Goal: Task Accomplishment & Management: Manage account settings

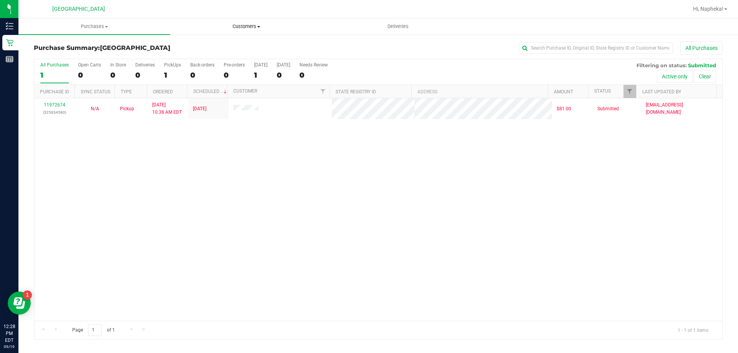
click at [255, 20] on uib-tab-heading "Customers All customers Add a new customer All physicians" at bounding box center [246, 26] width 151 height 15
click at [227, 48] on li "All customers" at bounding box center [246, 46] width 152 height 9
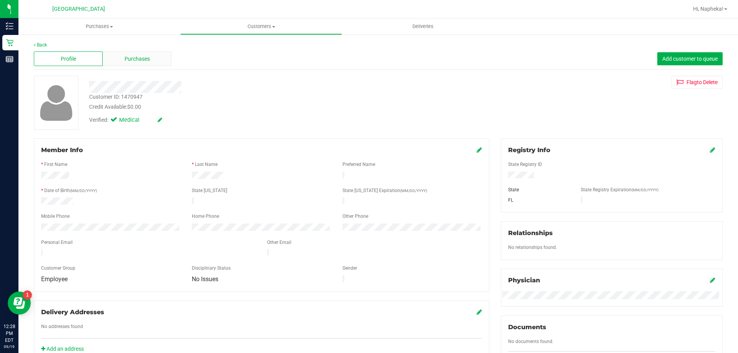
click at [140, 54] on div "Purchases" at bounding box center [137, 58] width 69 height 15
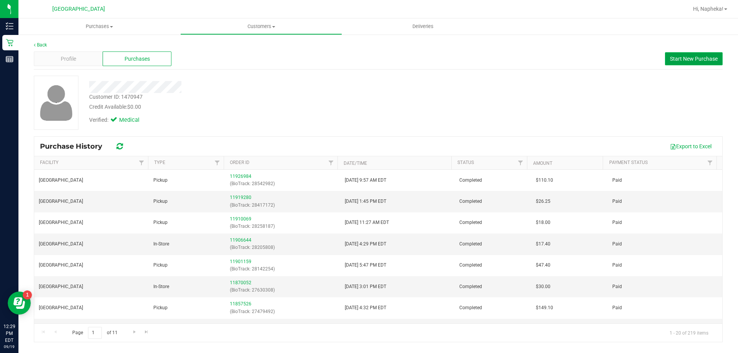
click at [688, 56] on span "Start New Purchase" at bounding box center [694, 59] width 48 height 6
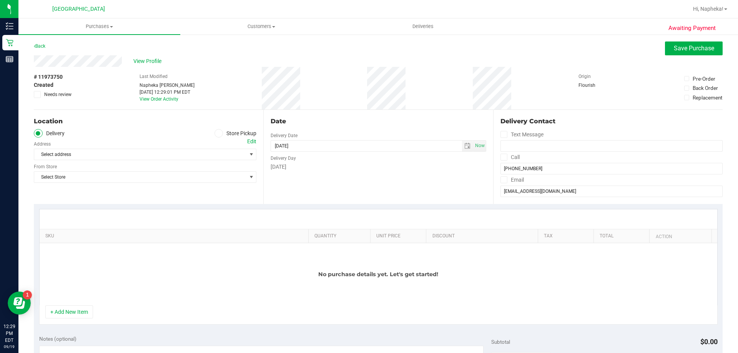
click at [219, 133] on span at bounding box center [218, 133] width 9 height 9
click at [0, 0] on input "Store Pickup" at bounding box center [0, 0] width 0 height 0
click at [160, 162] on div "Location Delivery Store Pickup Store Select Store Select Store Bonita Springs W…" at bounding box center [148, 157] width 229 height 94
click at [159, 157] on span "Select Store" at bounding box center [140, 154] width 212 height 11
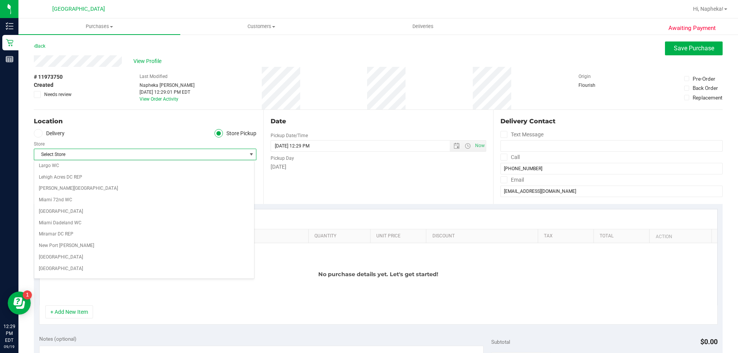
scroll to position [230, 0]
click at [96, 255] on li "[GEOGRAPHIC_DATA]" at bounding box center [144, 257] width 220 height 12
click at [78, 312] on button "+ Add New Item" at bounding box center [69, 311] width 48 height 13
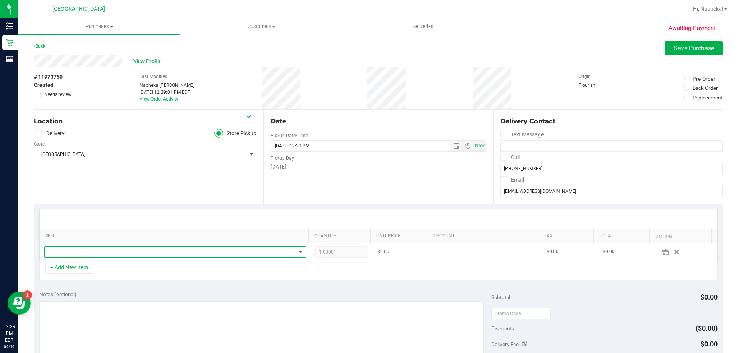
click at [102, 253] on span "NO DATA FOUND" at bounding box center [170, 252] width 251 height 11
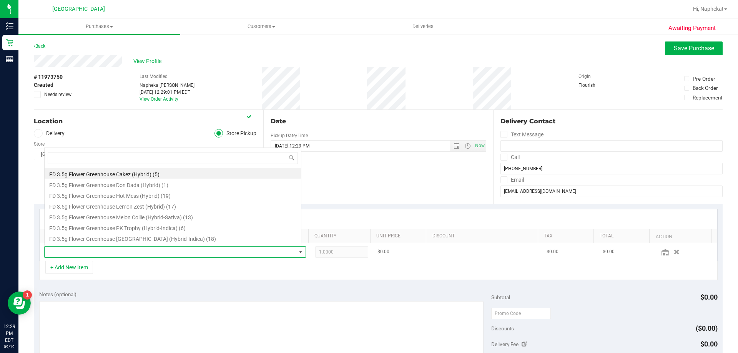
scroll to position [12, 255]
type input "dsc"
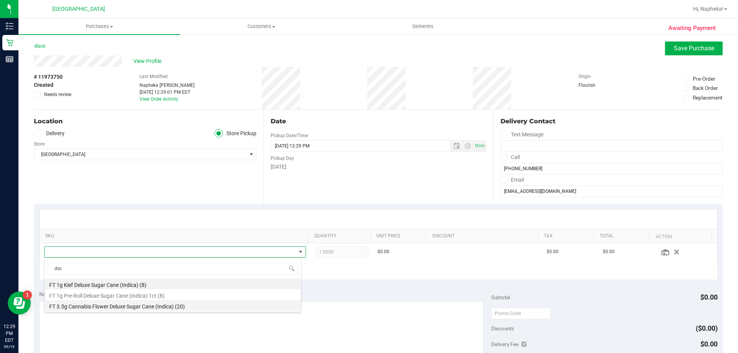
click at [114, 302] on li "FT 3.5g Cannabis Flower Deluxe Sugar Cane (Indica) (20)" at bounding box center [173, 305] width 256 height 11
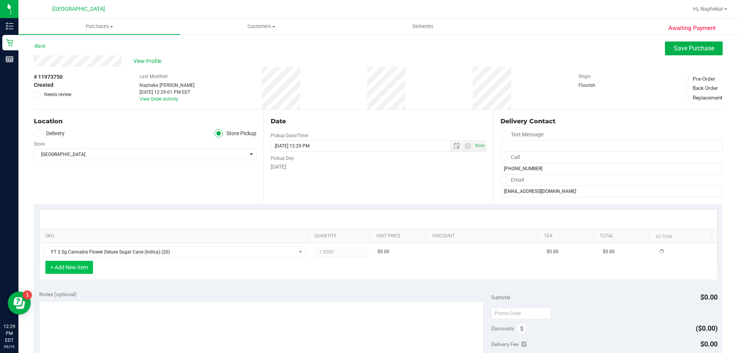
click at [84, 264] on button "+ Add New Item" at bounding box center [69, 267] width 48 height 13
click at [91, 267] on button "+ Add New Item" at bounding box center [69, 267] width 48 height 13
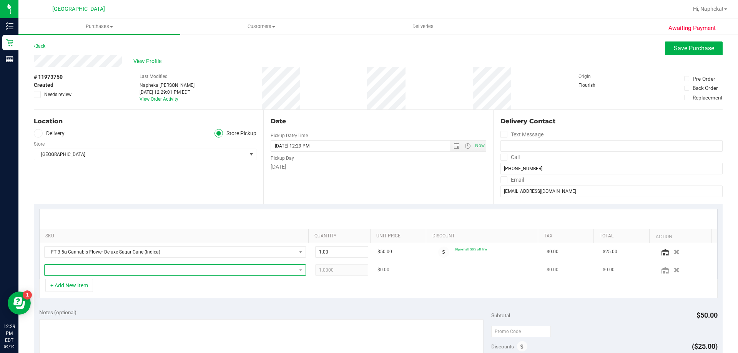
click at [92, 267] on span "NO DATA FOUND" at bounding box center [170, 270] width 251 height 11
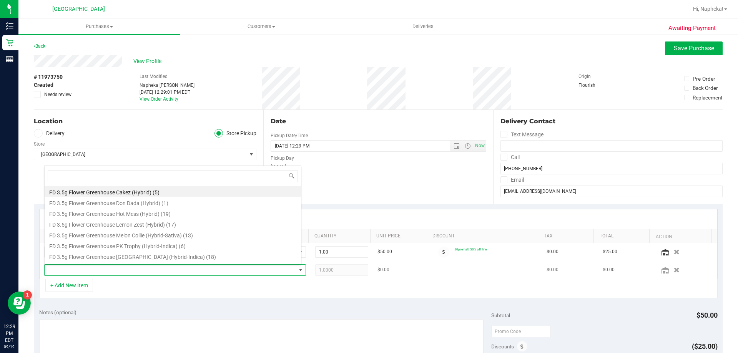
type input "1"
type input "t19"
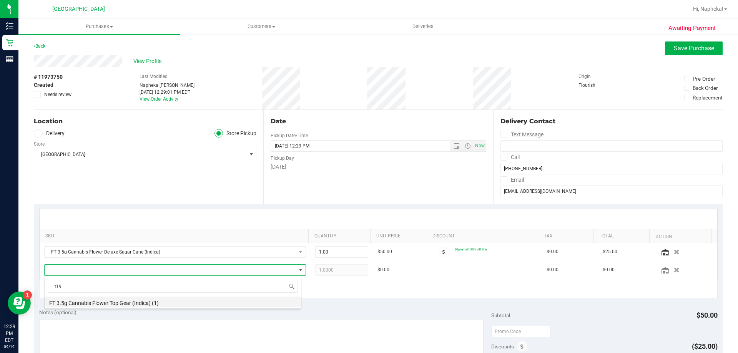
click at [142, 302] on li "FT 3.5g Cannabis Flower Top Gear (Indica) (1)" at bounding box center [173, 302] width 256 height 11
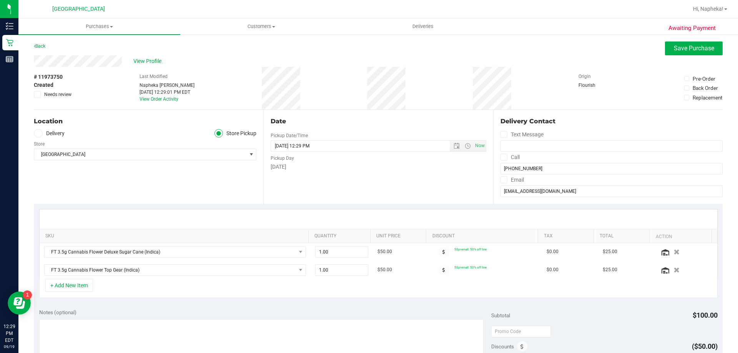
click at [96, 283] on div "+ Add New Item" at bounding box center [378, 288] width 678 height 19
click at [88, 282] on button "+ Add New Item" at bounding box center [69, 285] width 48 height 13
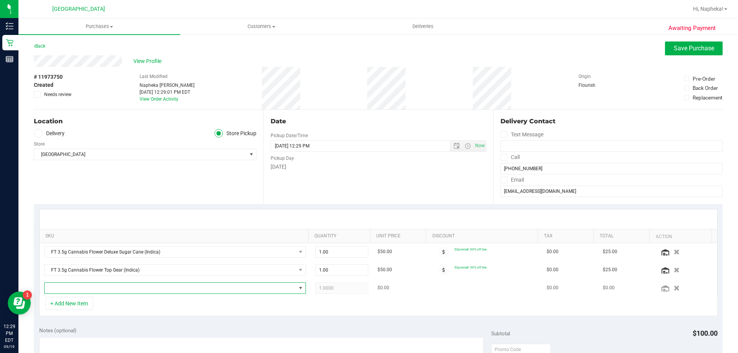
click at [95, 289] on span "NO DATA FOUND" at bounding box center [170, 288] width 251 height 11
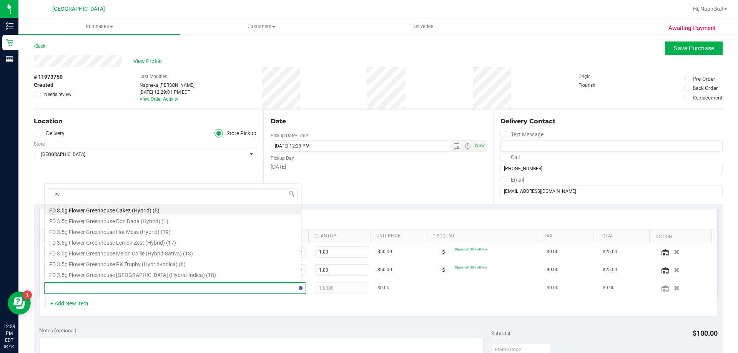
type input "bct"
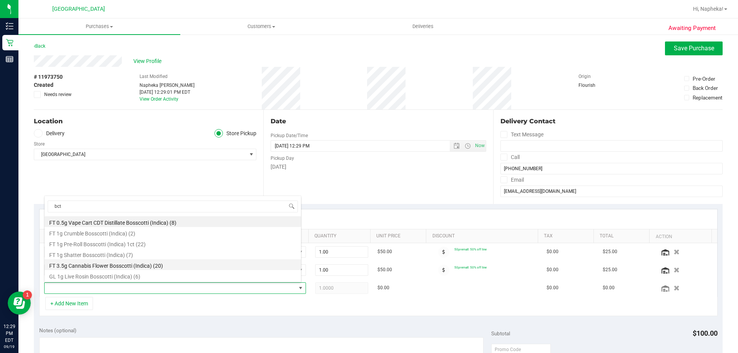
click at [139, 263] on li "FT 3.5g Cannabis Flower Bosscotti (Indica) (20)" at bounding box center [173, 264] width 256 height 11
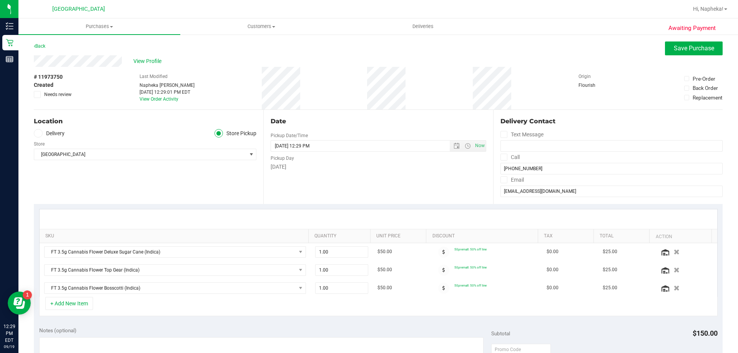
click at [308, 307] on div "+ Add New Item" at bounding box center [378, 306] width 678 height 19
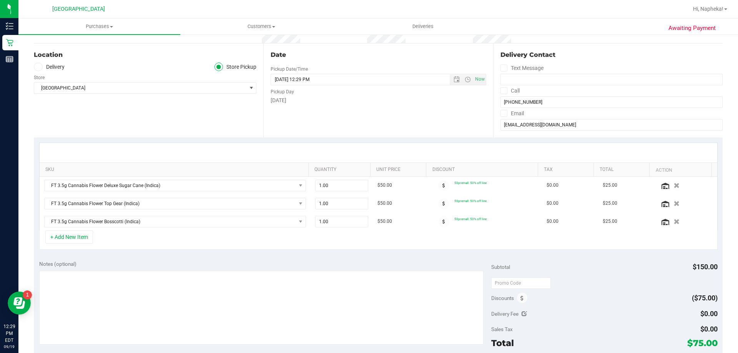
scroll to position [77, 0]
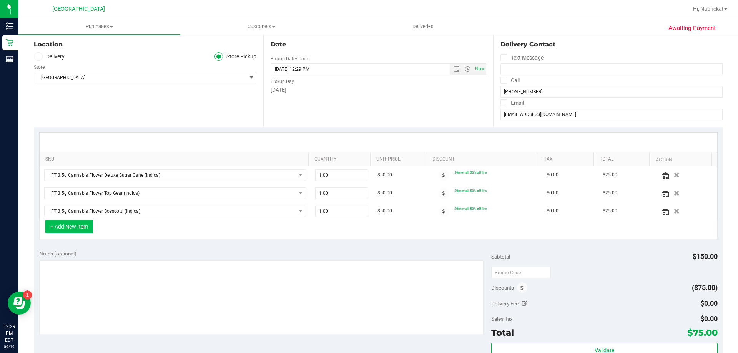
click at [76, 226] on button "+ Add New Item" at bounding box center [69, 226] width 48 height 13
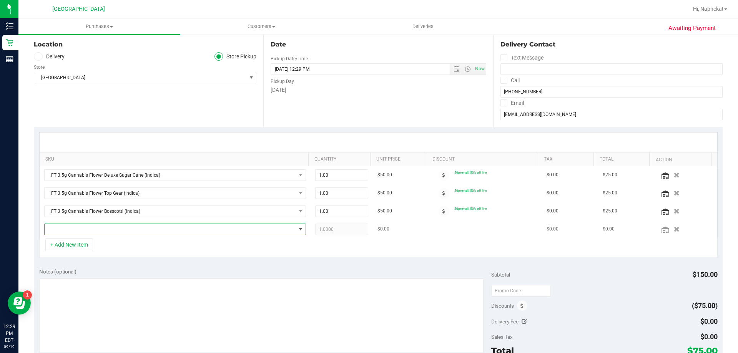
click at [84, 230] on span "NO DATA FOUND" at bounding box center [170, 229] width 251 height 11
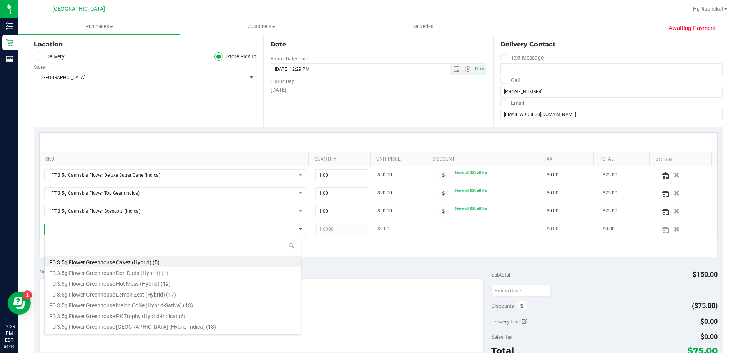
scroll to position [12, 255]
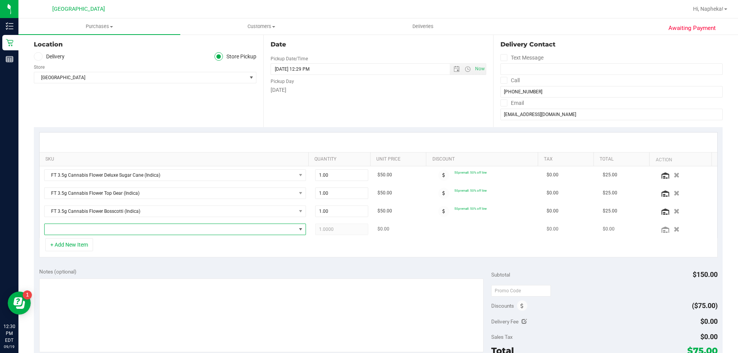
click at [89, 233] on span "NO DATA FOUND" at bounding box center [170, 229] width 251 height 11
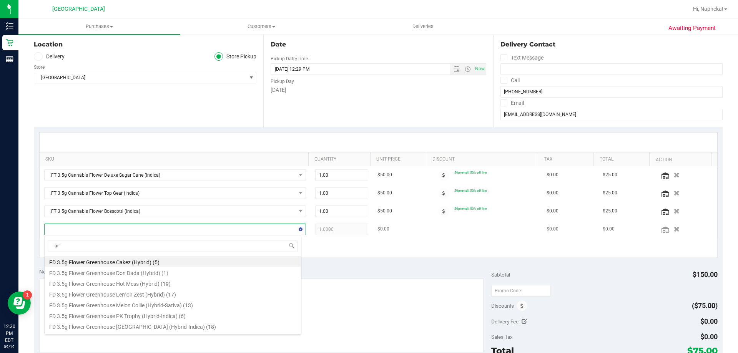
type input "arz"
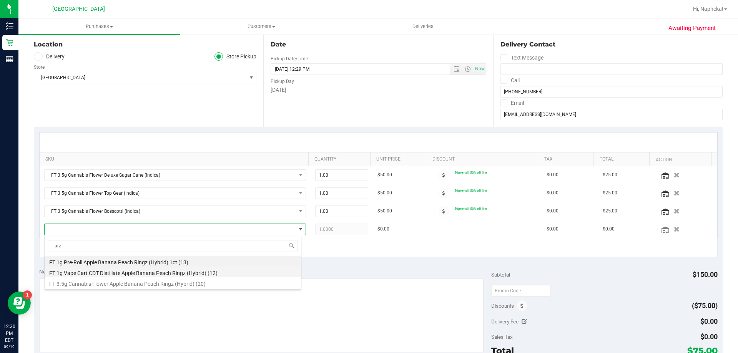
click at [181, 273] on li "FT 1g Vape Cart CDT Distillate Apple Banana Peach Ringz (Hybrid) (12)" at bounding box center [173, 272] width 256 height 11
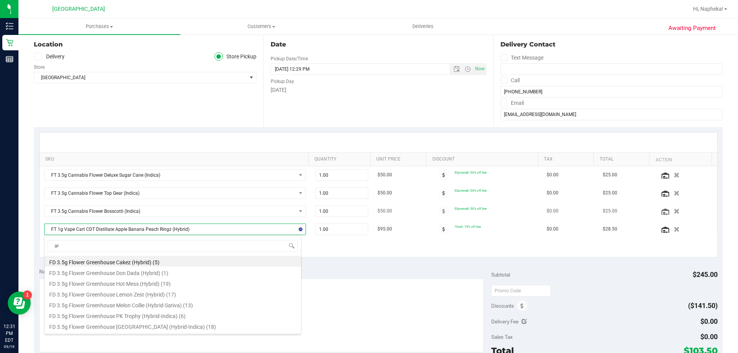
type input "arz"
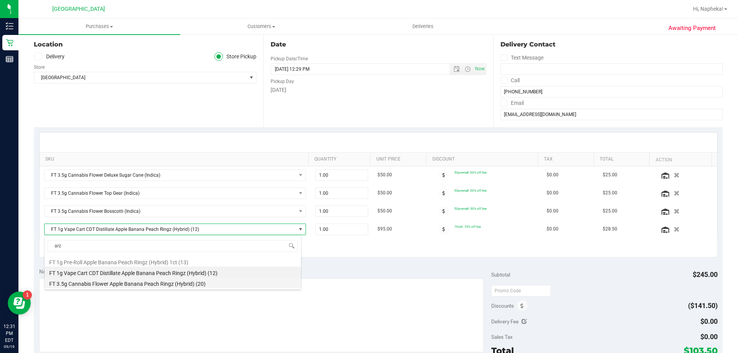
click at [140, 282] on li "FT 3.5g Cannabis Flower Apple Banana Peach Ringz (Hybrid) (20)" at bounding box center [173, 282] width 256 height 11
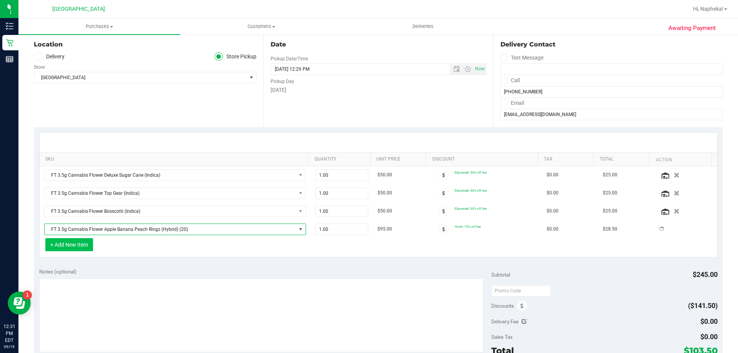
click at [76, 244] on button "+ Add New Item" at bounding box center [69, 244] width 48 height 13
click at [84, 246] on button "+ Add New Item" at bounding box center [69, 244] width 48 height 13
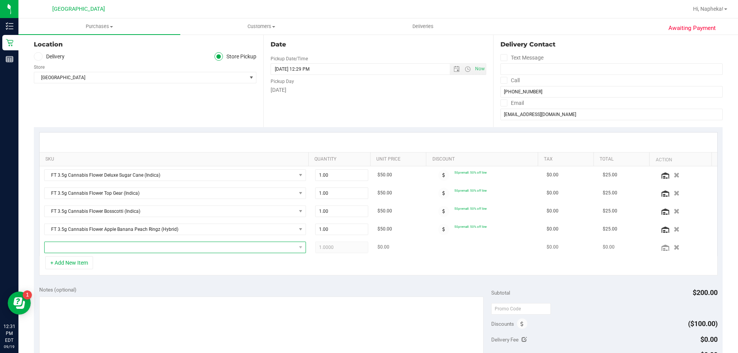
click at [182, 247] on span "NO DATA FOUND" at bounding box center [170, 247] width 251 height 11
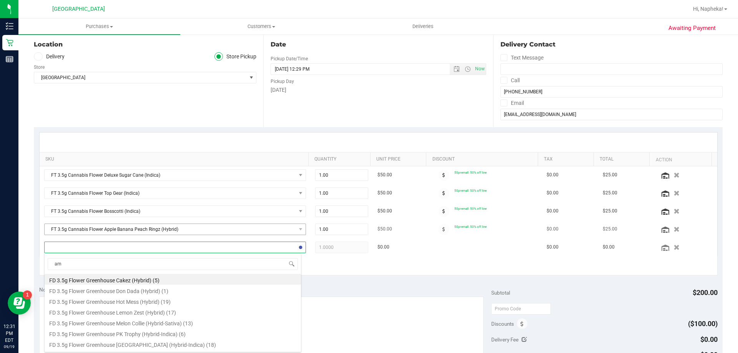
type input "aml"
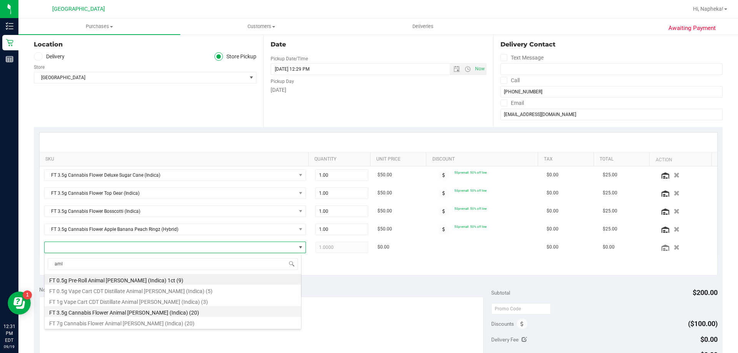
click at [146, 313] on li "FT 3.5g Cannabis Flower Animal Larry (Indica) (20)" at bounding box center [173, 311] width 256 height 11
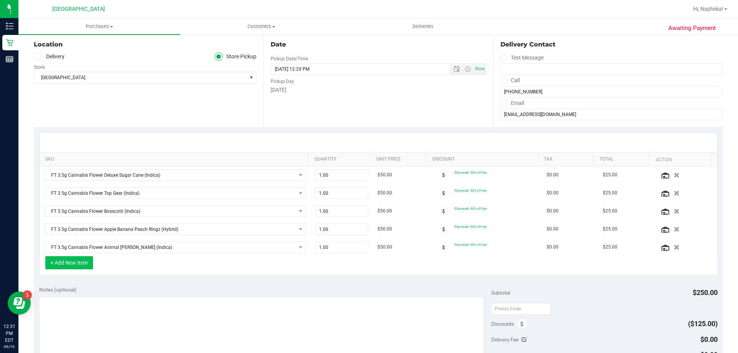
click at [80, 260] on button "+ Add New Item" at bounding box center [69, 262] width 48 height 13
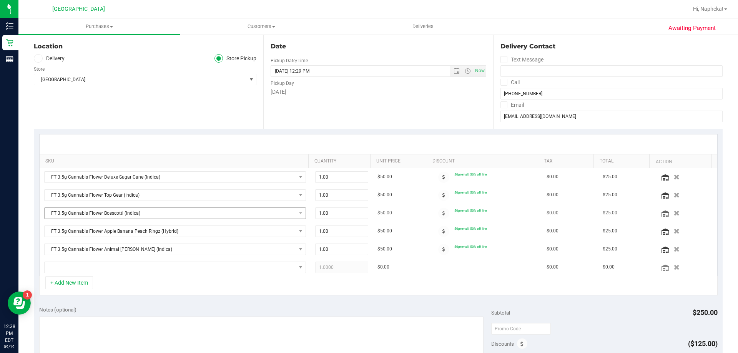
scroll to position [115, 0]
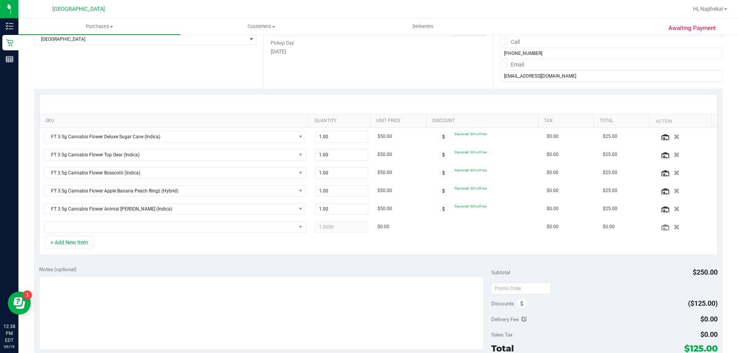
click at [401, 256] on div "SKU Quantity Unit Price Discount Tax Total Action FT 3.5g Cannabis Flower Delux…" at bounding box center [378, 175] width 688 height 172
click at [88, 222] on span "NO DATA FOUND" at bounding box center [170, 227] width 251 height 11
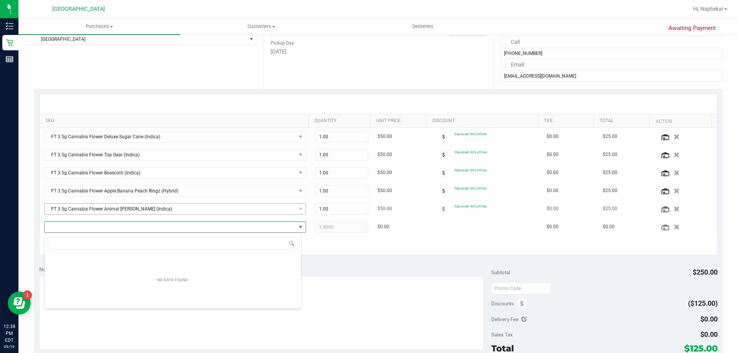
scroll to position [12, 255]
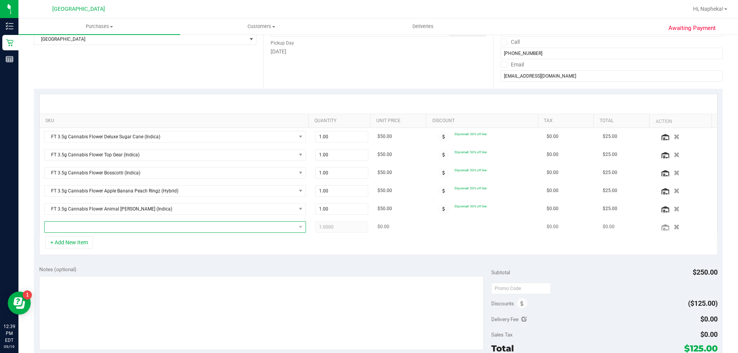
click at [78, 233] on span "NO DATA FOUND" at bounding box center [175, 227] width 262 height 12
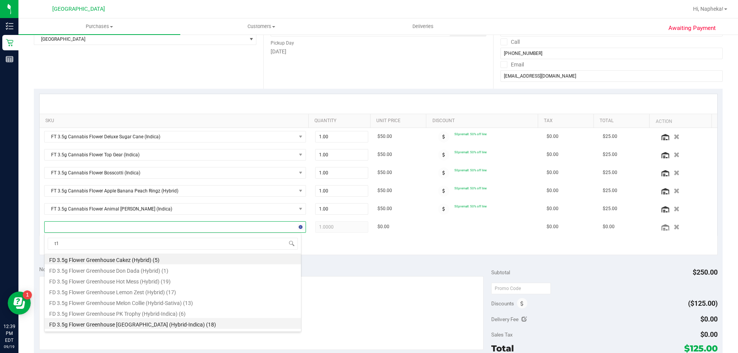
type input "t17"
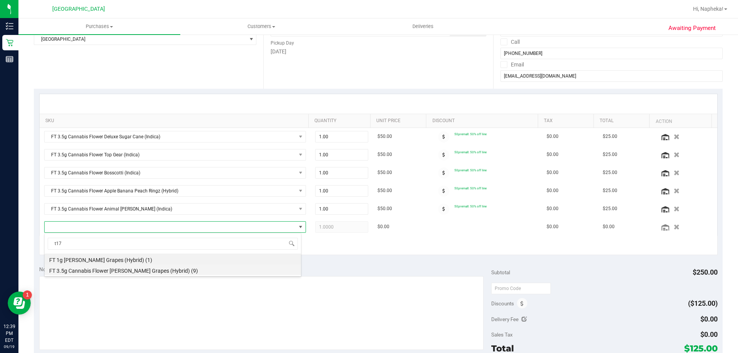
click at [149, 271] on li "FT 3.5g Cannabis Flower Gaspar's Grapes (Hybrid) (9)" at bounding box center [173, 269] width 256 height 11
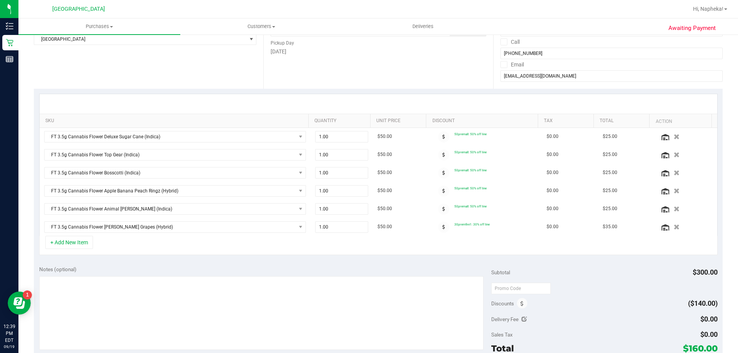
click at [206, 245] on div "+ Add New Item" at bounding box center [378, 245] width 678 height 19
click at [427, 265] on div "Notes (optional)" at bounding box center [265, 269] width 452 height 8
click at [88, 240] on button "+ Add New Item" at bounding box center [69, 242] width 48 height 13
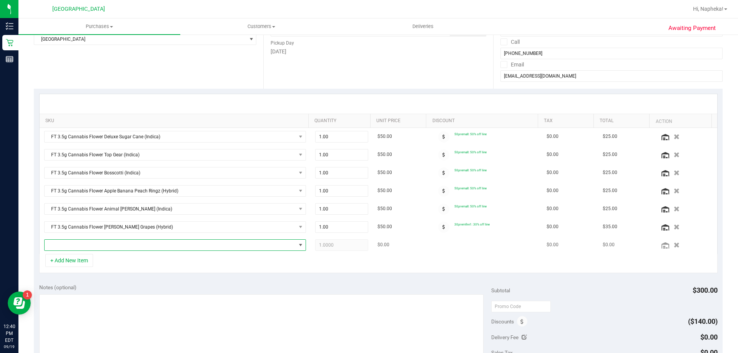
click at [194, 246] on span "NO DATA FOUND" at bounding box center [170, 245] width 251 height 11
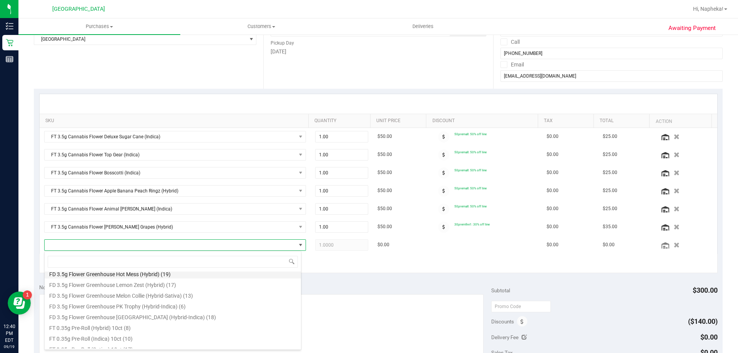
scroll to position [0, 0]
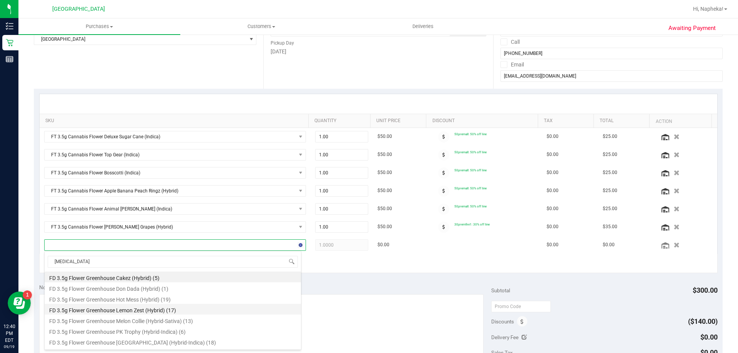
type input "balm"
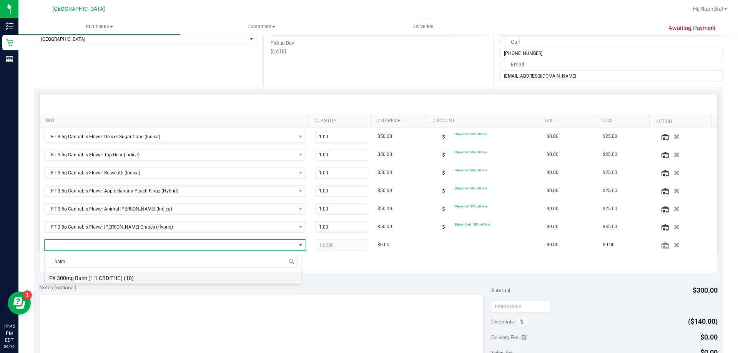
click at [146, 280] on li "FX 300mg Balm (1:1 CBD:THC) (10)" at bounding box center [173, 277] width 256 height 11
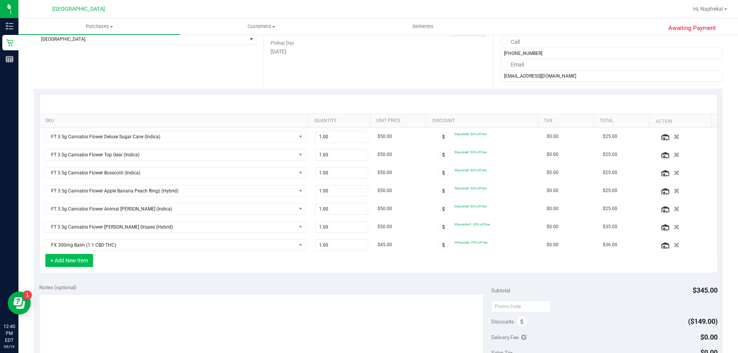
click at [81, 259] on button "+ Add New Item" at bounding box center [69, 260] width 48 height 13
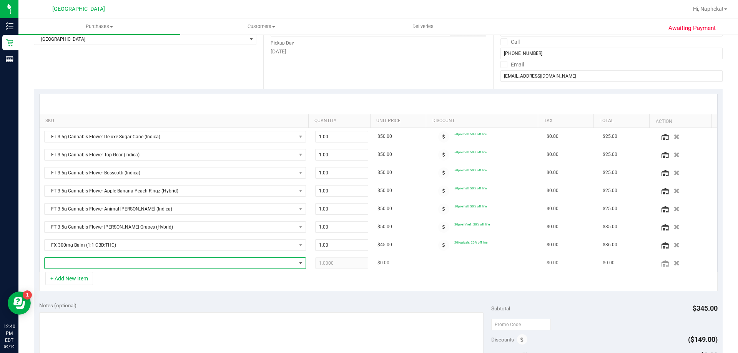
click at [101, 263] on span "NO DATA FOUND" at bounding box center [170, 263] width 251 height 11
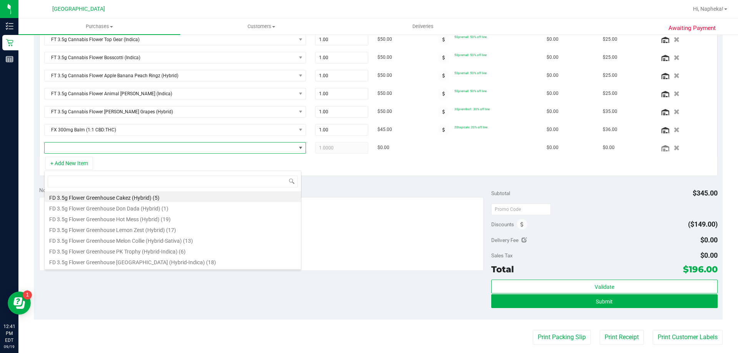
scroll to position [154, 0]
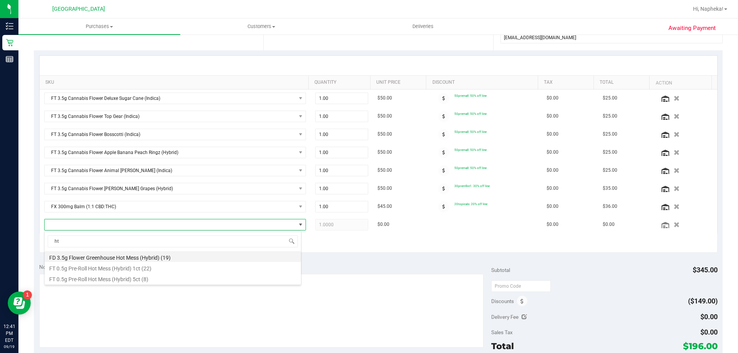
type input "h"
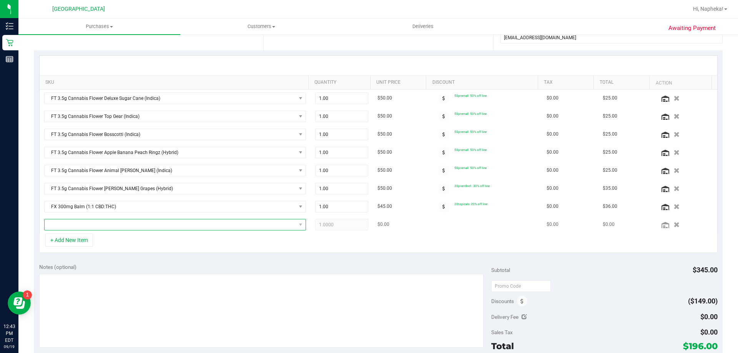
click at [146, 228] on span "NO DATA FOUND" at bounding box center [170, 224] width 251 height 11
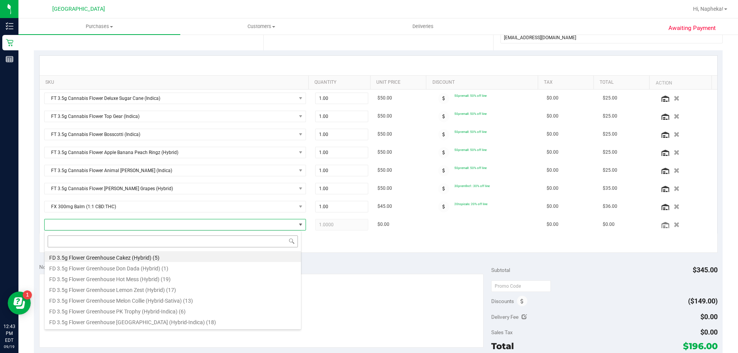
scroll to position [12, 255]
type input "zen"
click at [149, 253] on li "SW 0.3g Vape Pen Distillate Zen (1:4 CBD:THC) (14)" at bounding box center [173, 256] width 256 height 11
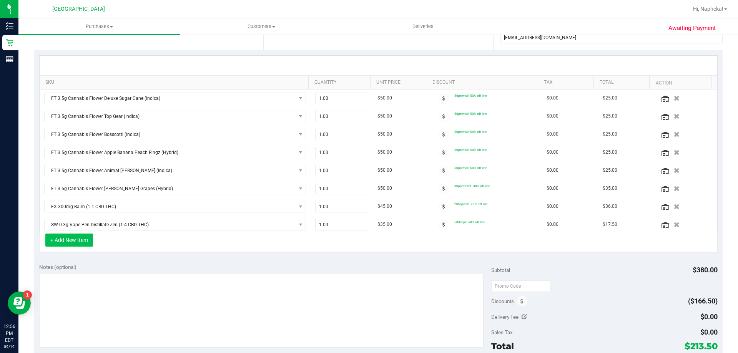
click at [90, 243] on button "+ Add New Item" at bounding box center [69, 240] width 48 height 13
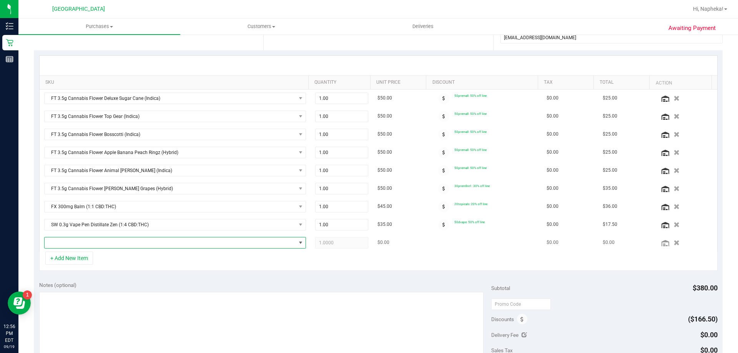
click at [91, 242] on span "NO DATA FOUND" at bounding box center [170, 242] width 251 height 11
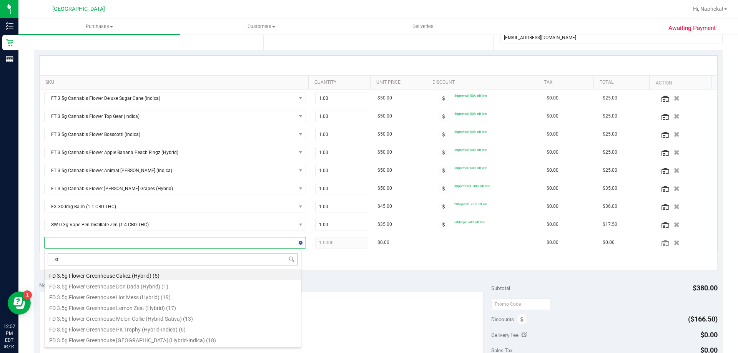
type input "xrl"
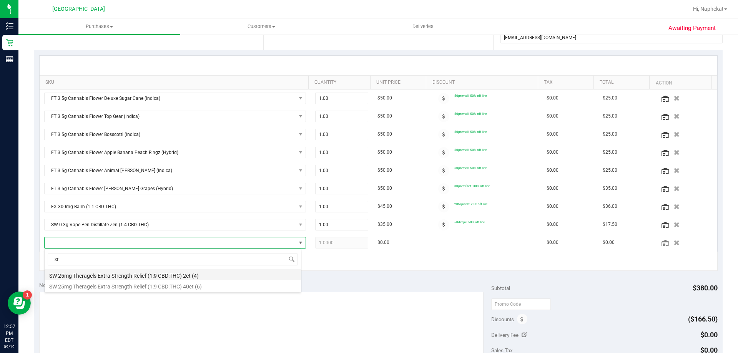
click at [154, 276] on li "SW 25mg Theragels Extra Strength Relief (1:9 CBD:THC) 2ct (4)" at bounding box center [173, 274] width 256 height 11
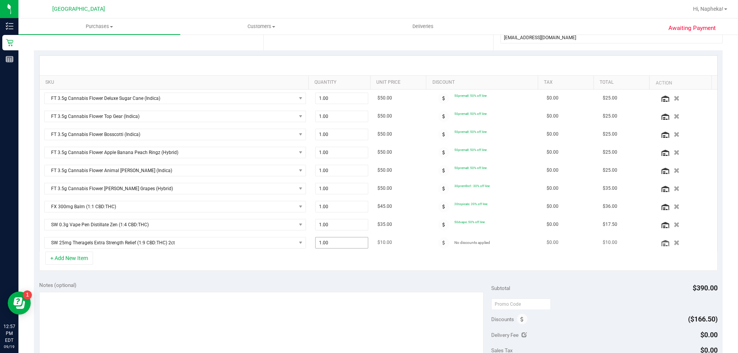
click at [355, 241] on span "1.00 1" at bounding box center [341, 243] width 53 height 12
type input "2"
type input "2.00"
click at [432, 271] on div "SKU Quantity Unit Price Discount Tax Total Action FT 3.5g Cannabis Flower Delux…" at bounding box center [378, 163] width 688 height 226
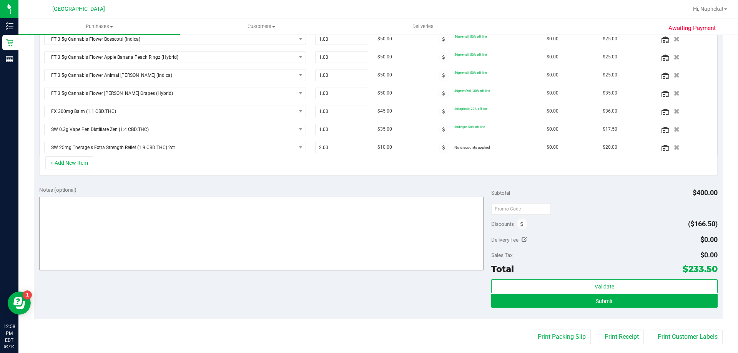
scroll to position [269, 0]
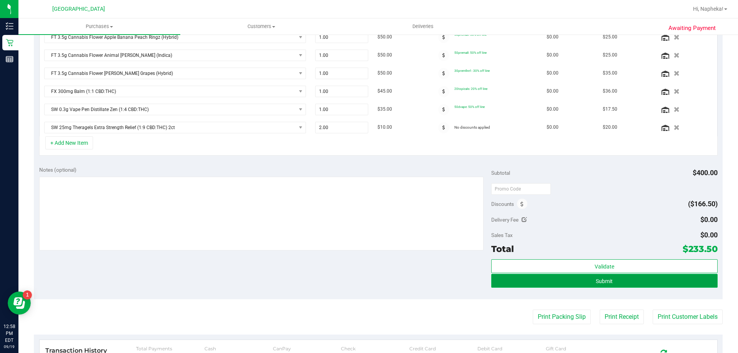
click at [524, 281] on button "Submit" at bounding box center [604, 281] width 226 height 14
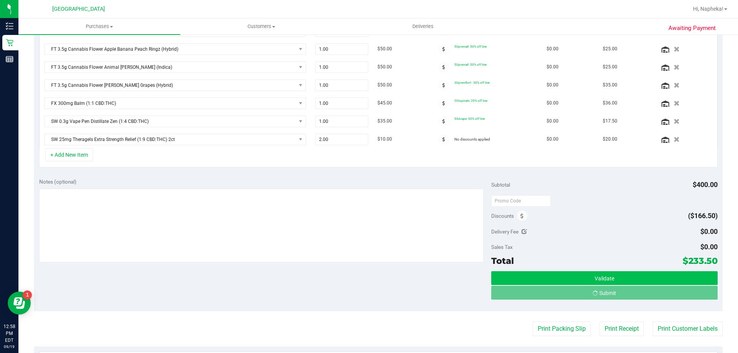
scroll to position [245, 0]
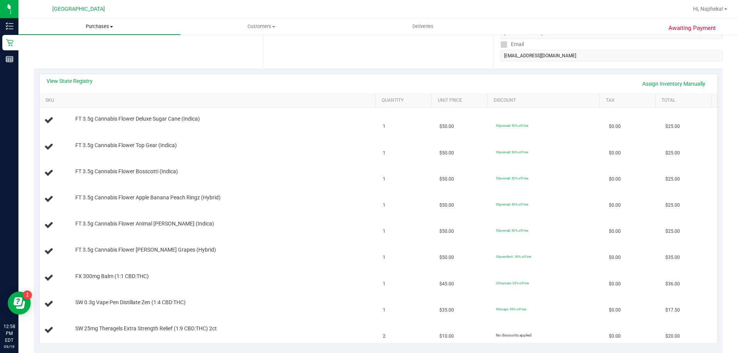
scroll to position [15, 0]
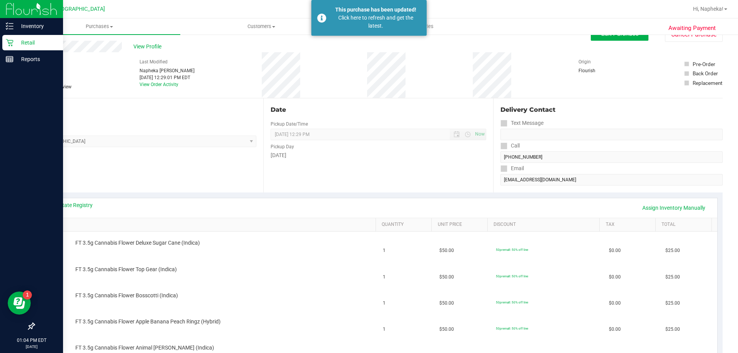
click at [18, 43] on p "Retail" at bounding box center [36, 42] width 46 height 9
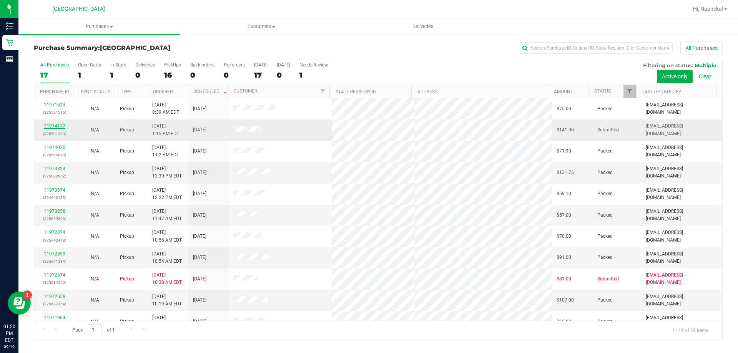
click at [56, 124] on link "11974177" at bounding box center [55, 125] width 22 height 5
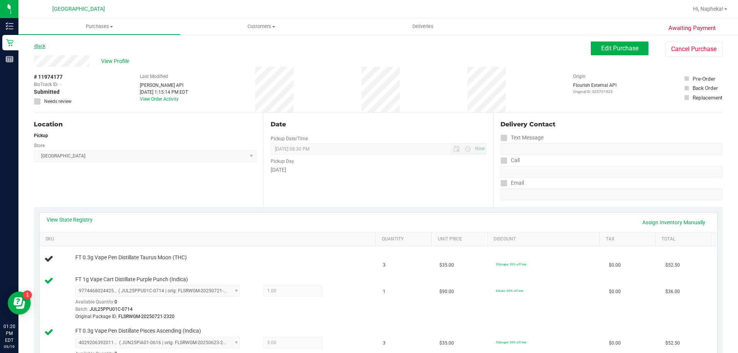
click at [44, 47] on link "Back" at bounding box center [40, 45] width 12 height 5
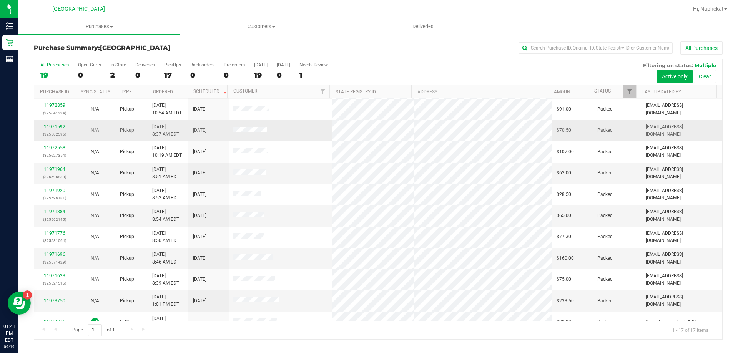
scroll to position [139, 0]
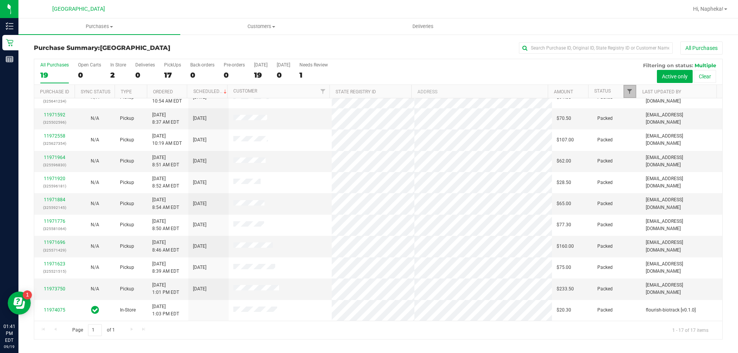
click at [627, 93] on span "Filter" at bounding box center [629, 91] width 6 height 6
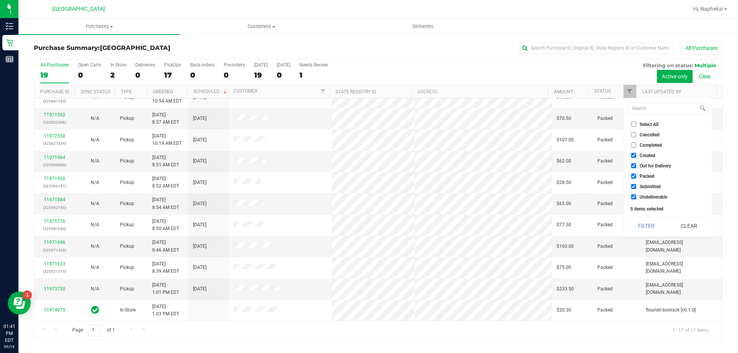
click at [644, 154] on span "Created" at bounding box center [647, 155] width 16 height 5
click at [636, 154] on input "Created" at bounding box center [633, 155] width 5 height 5
checkbox input "false"
click at [647, 168] on span "Out for Delivery" at bounding box center [654, 166] width 31 height 5
click at [647, 166] on span "Out for Delivery" at bounding box center [654, 166] width 31 height 5
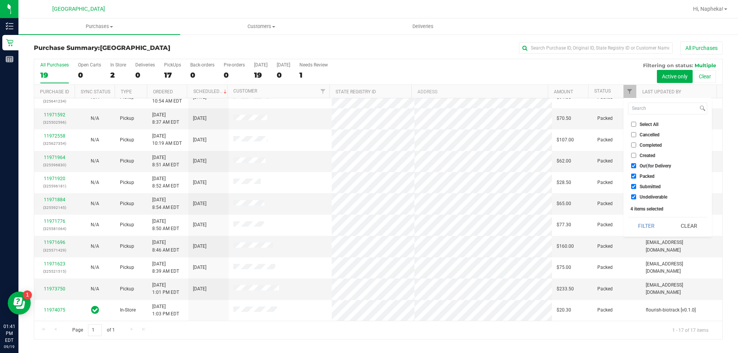
click at [636, 166] on input "Out for Delivery" at bounding box center [633, 165] width 5 height 5
checkbox input "false"
click at [647, 177] on span "Packed" at bounding box center [646, 176] width 15 height 5
click at [636, 177] on input "Packed" at bounding box center [633, 176] width 5 height 5
checkbox input "false"
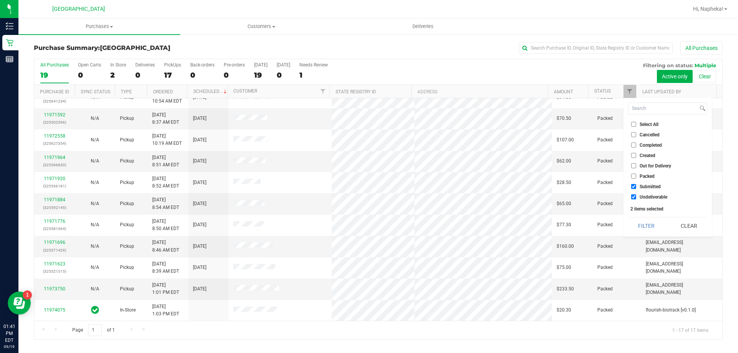
click at [644, 196] on span "Undeliverable" at bounding box center [653, 197] width 28 height 5
click at [636, 196] on input "Undeliverable" at bounding box center [633, 196] width 5 height 5
checkbox input "false"
click at [636, 226] on button "Filter" at bounding box center [646, 225] width 37 height 17
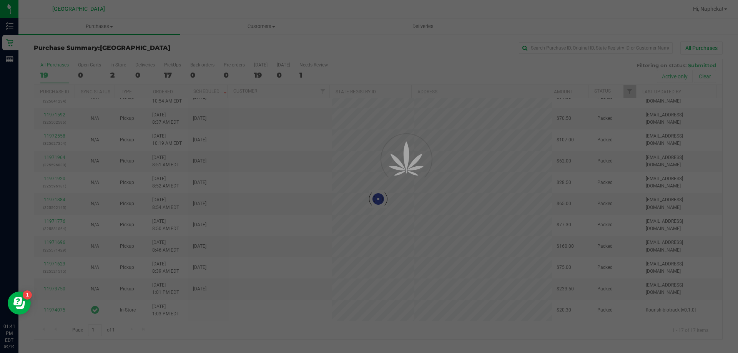
scroll to position [0, 0]
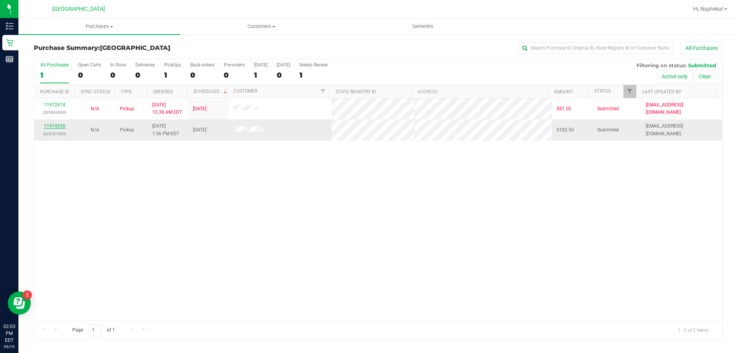
click at [51, 128] on link "11974530" at bounding box center [55, 125] width 22 height 5
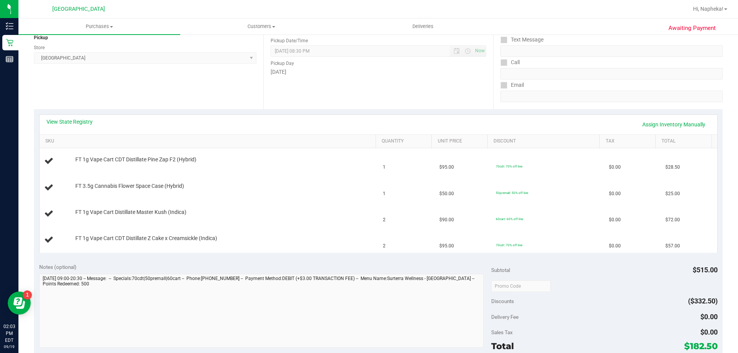
scroll to position [115, 0]
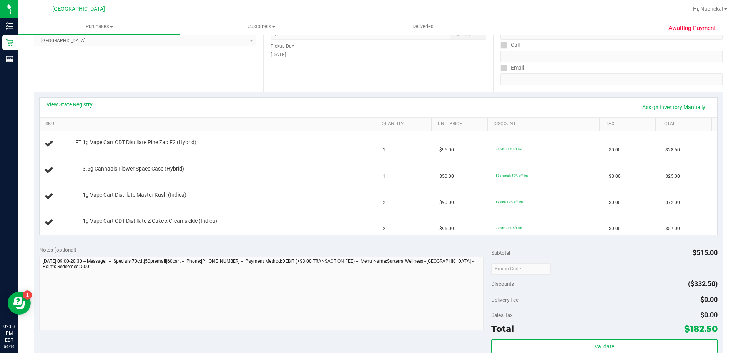
click at [80, 104] on link "View State Registry" at bounding box center [69, 105] width 46 height 8
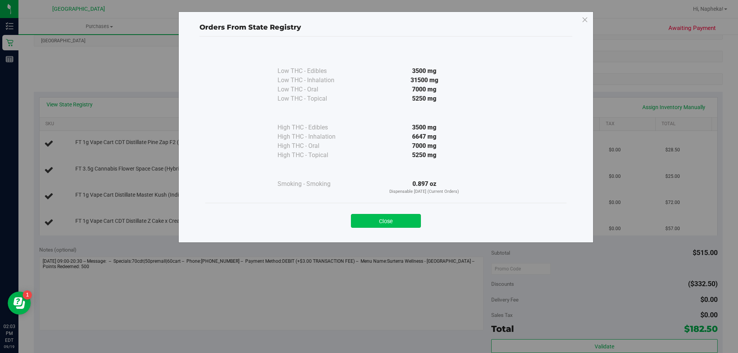
click at [383, 218] on button "Close" at bounding box center [386, 221] width 70 height 14
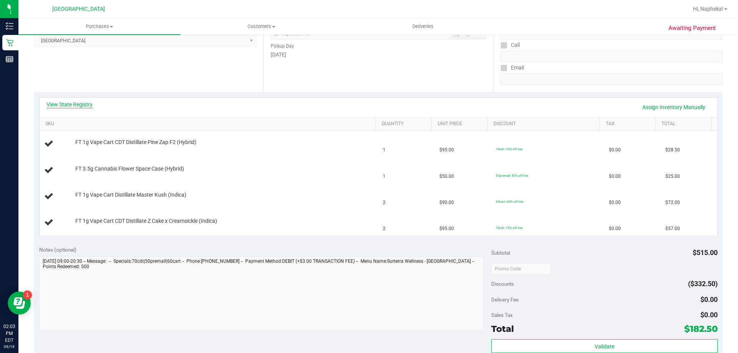
click at [65, 105] on link "View State Registry" at bounding box center [69, 105] width 46 height 8
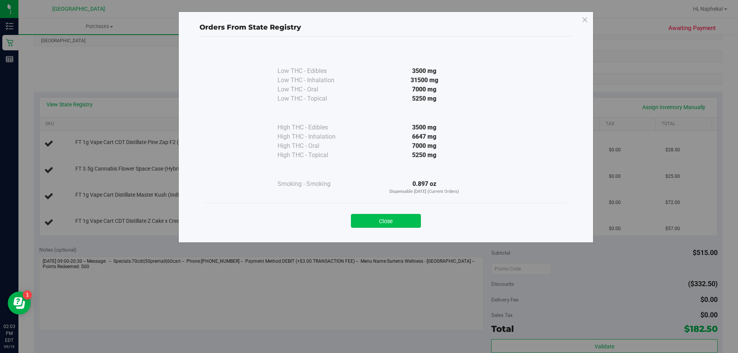
click at [390, 215] on button "Close" at bounding box center [386, 221] width 70 height 14
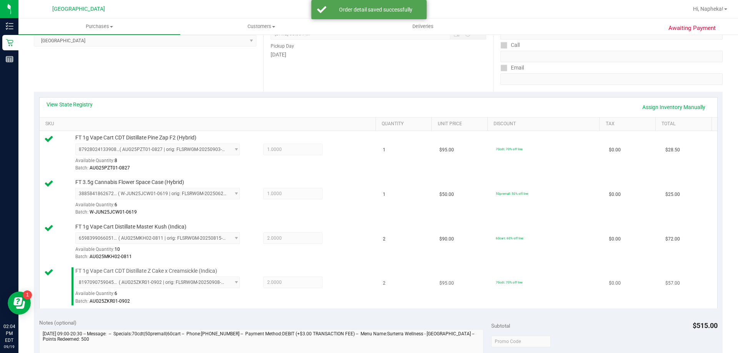
scroll to position [346, 0]
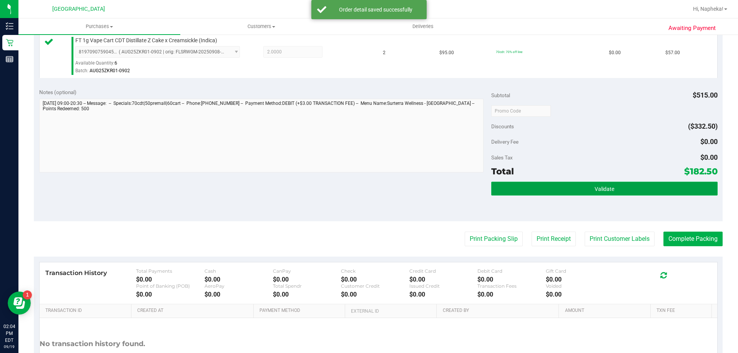
click at [659, 195] on button "Validate" at bounding box center [604, 189] width 226 height 14
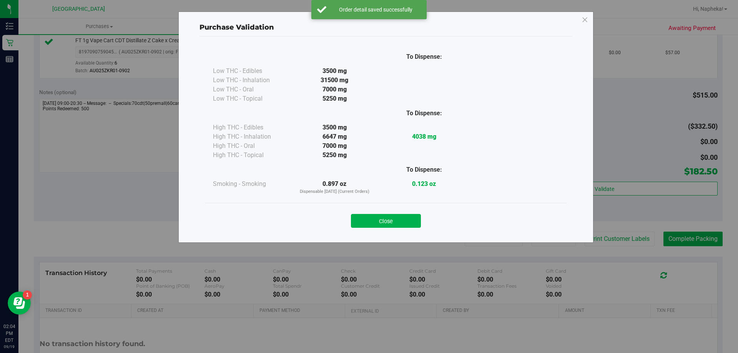
click at [398, 213] on div "Close" at bounding box center [386, 218] width 350 height 19
click at [398, 217] on button "Close" at bounding box center [386, 221] width 70 height 14
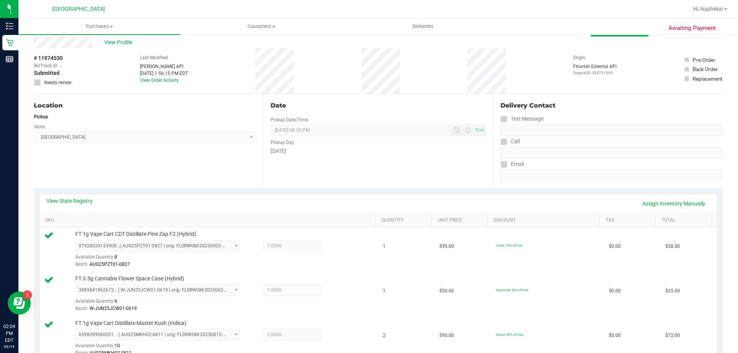
scroll to position [0, 0]
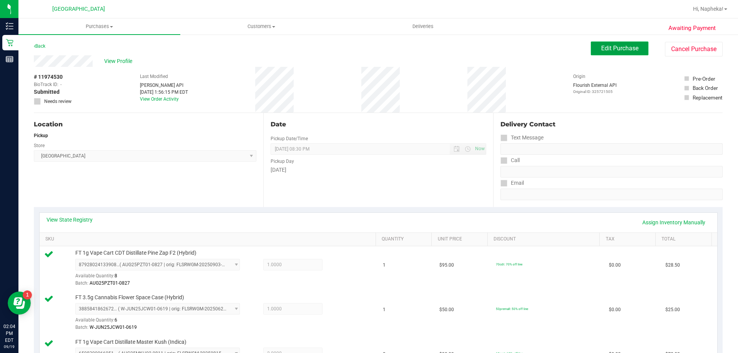
click at [625, 52] on button "Edit Purchase" at bounding box center [619, 48] width 58 height 14
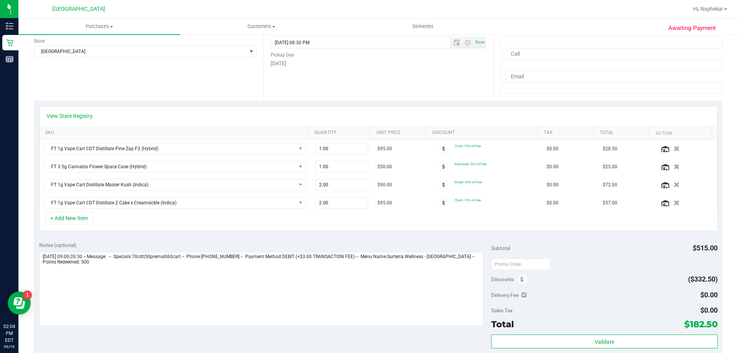
scroll to position [154, 0]
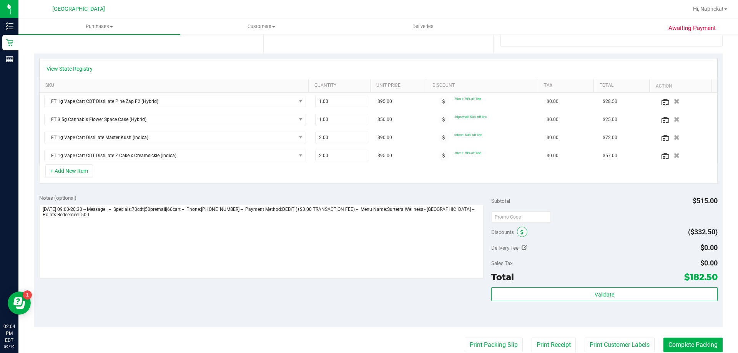
click at [517, 230] on span at bounding box center [522, 232] width 10 height 10
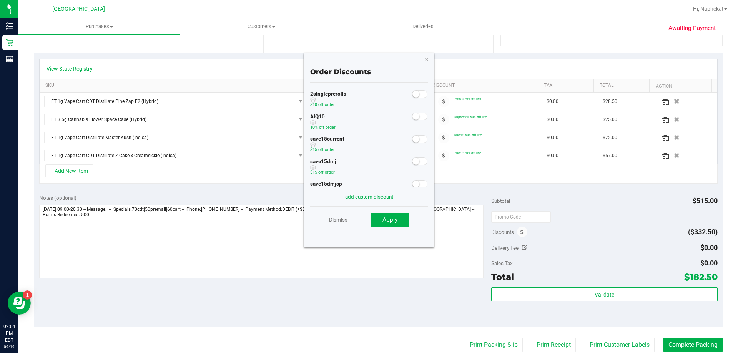
click at [414, 114] on span at bounding box center [419, 117] width 15 height 8
click at [398, 218] on button "Apply" at bounding box center [389, 220] width 39 height 14
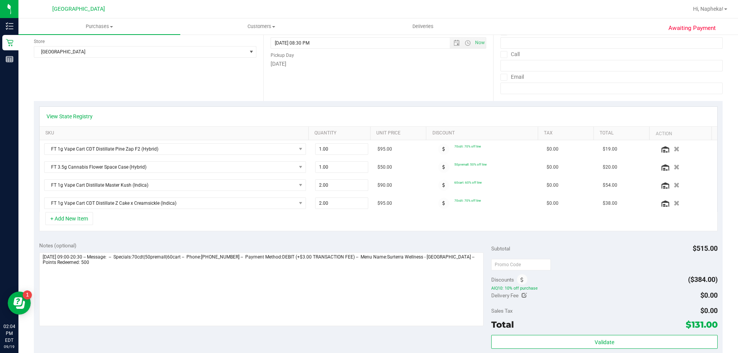
scroll to position [0, 0]
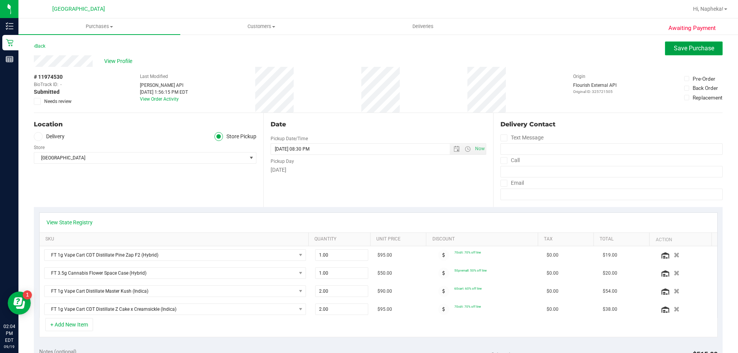
click at [673, 51] on span "Save Purchase" at bounding box center [693, 48] width 40 height 7
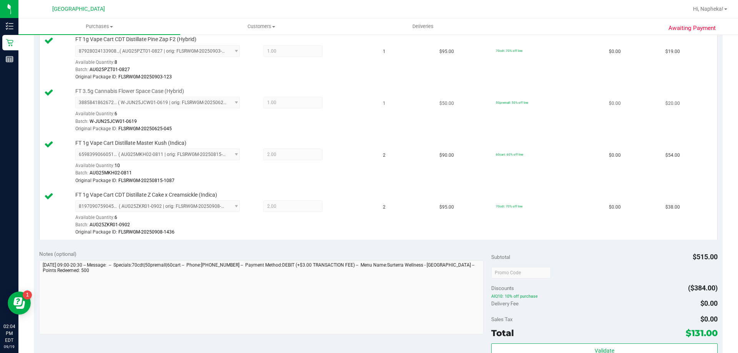
scroll to position [230, 0]
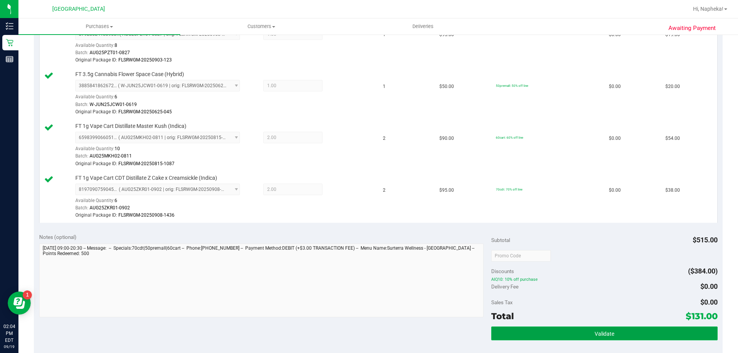
click at [580, 331] on button "Validate" at bounding box center [604, 334] width 226 height 14
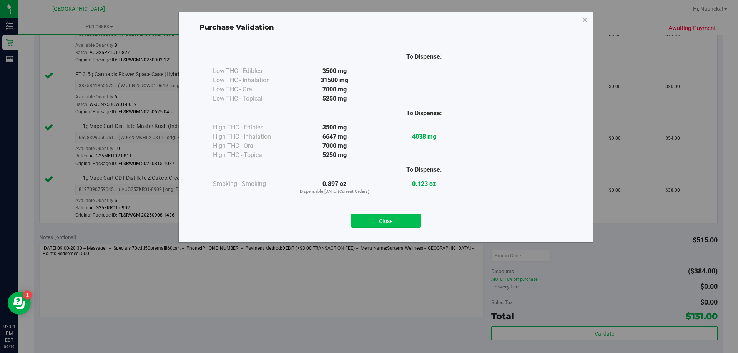
click at [386, 222] on button "Close" at bounding box center [386, 221] width 70 height 14
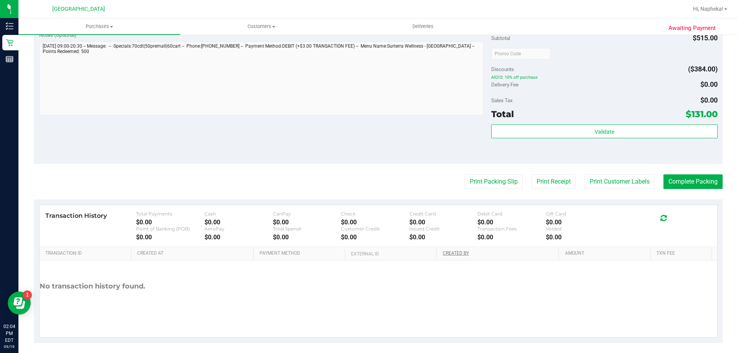
scroll to position [438, 0]
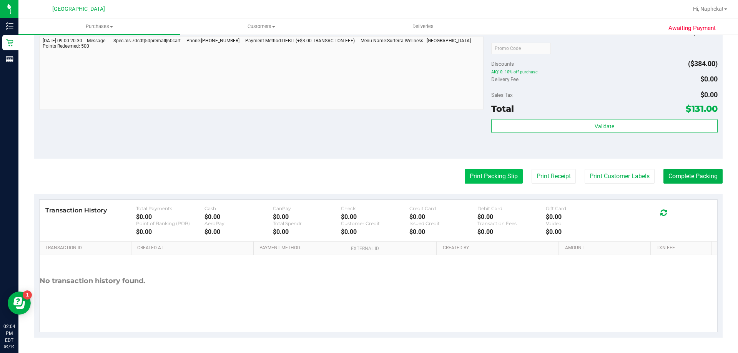
click at [499, 173] on button "Print Packing Slip" at bounding box center [493, 176] width 58 height 15
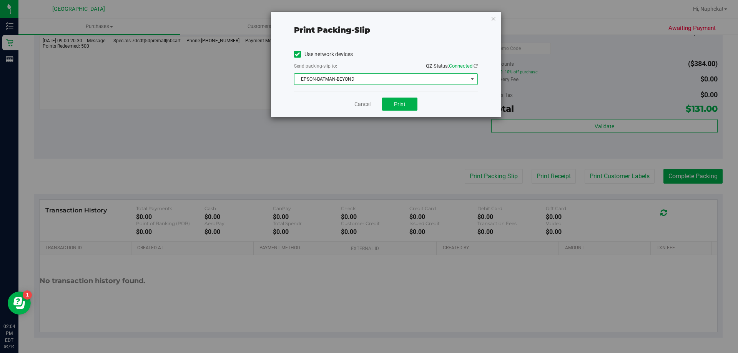
click at [386, 82] on span "EPSON-BATMAN-BEYOND" at bounding box center [380, 79] width 173 height 11
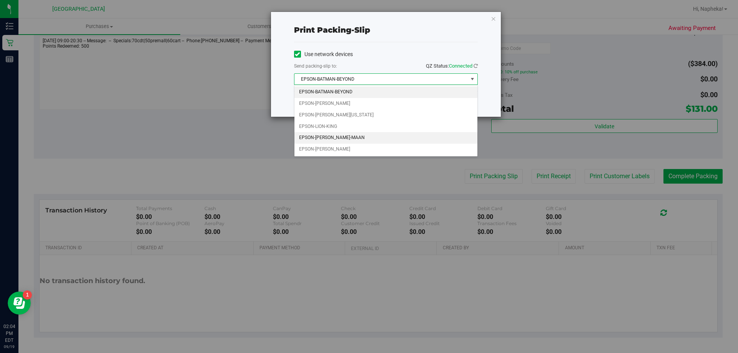
click at [343, 141] on li "EPSON-MEGHA-MAAN" at bounding box center [385, 138] width 183 height 12
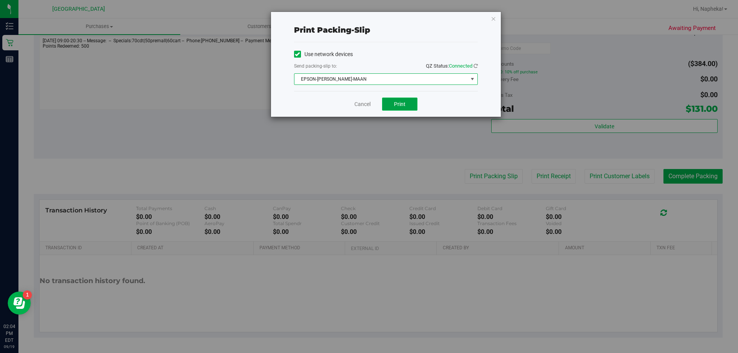
click at [399, 109] on button "Print" at bounding box center [399, 104] width 35 height 13
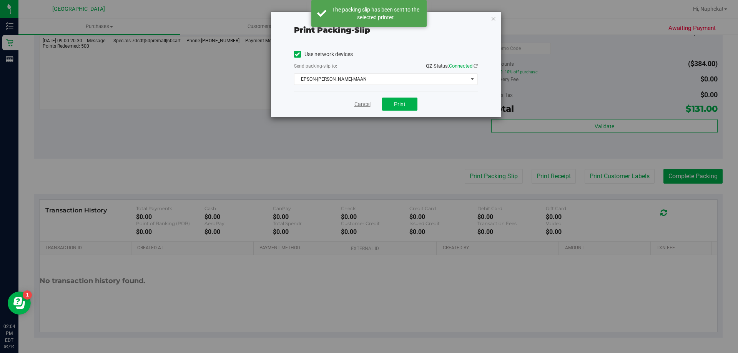
click at [360, 104] on link "Cancel" at bounding box center [362, 104] width 16 height 8
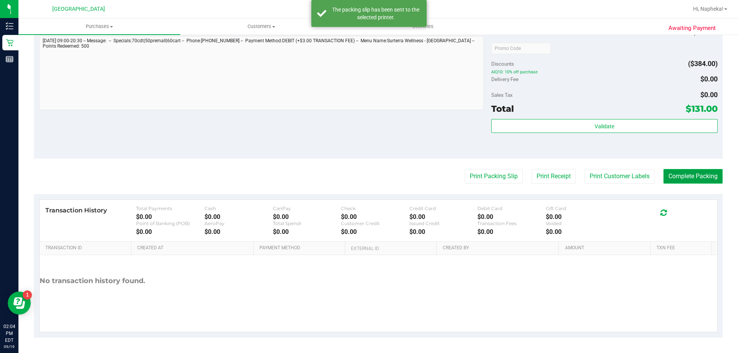
click at [687, 179] on button "Complete Packing" at bounding box center [692, 176] width 59 height 15
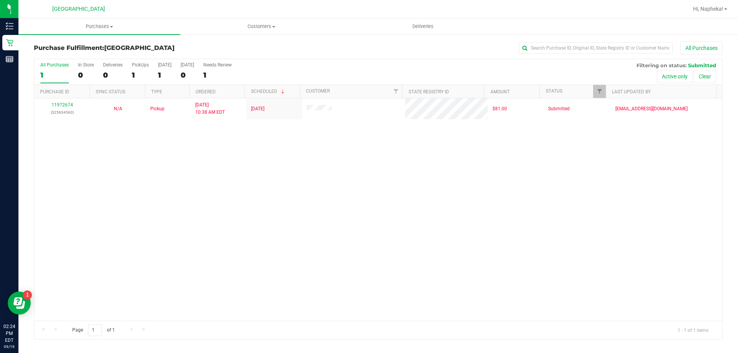
drag, startPoint x: 100, startPoint y: 200, endPoint x: 91, endPoint y: 160, distance: 40.9
click at [95, 183] on div "11972674 (325634560) N/A Pickup 9/19/2025 10:38 AM EDT 9/19/2025 $81.00 Submitt…" at bounding box center [378, 209] width 688 height 222
click at [63, 181] on div "11972674 (325634560) N/A Pickup 9/19/2025 10:38 AM EDT 9/19/2025 $81.00 Submitt…" at bounding box center [378, 209] width 688 height 222
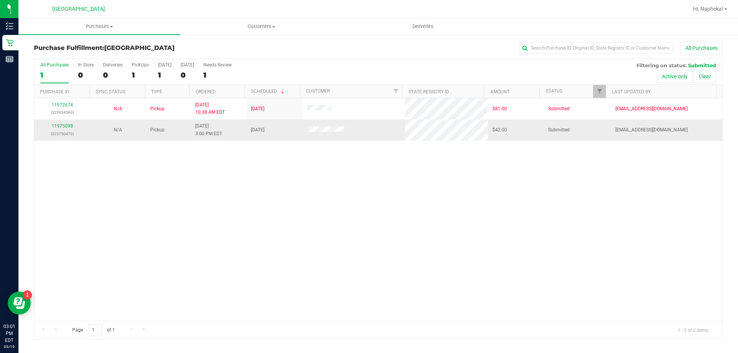
click at [59, 129] on div "11975098 (325750470)" at bounding box center [62, 130] width 46 height 15
click at [60, 127] on link "11975098" at bounding box center [62, 125] width 22 height 5
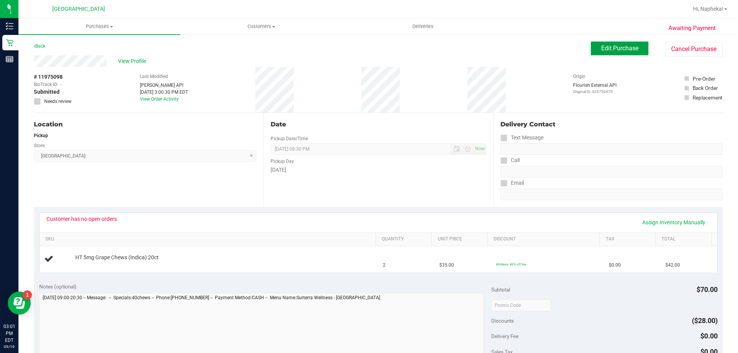
click at [605, 48] on span "Edit Purchase" at bounding box center [619, 48] width 37 height 7
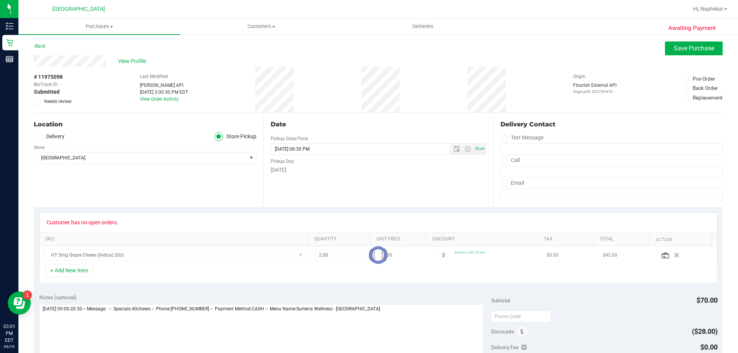
click at [39, 101] on icon at bounding box center [37, 101] width 5 height 0
click at [0, 0] on input "Needs review" at bounding box center [0, 0] width 0 height 0
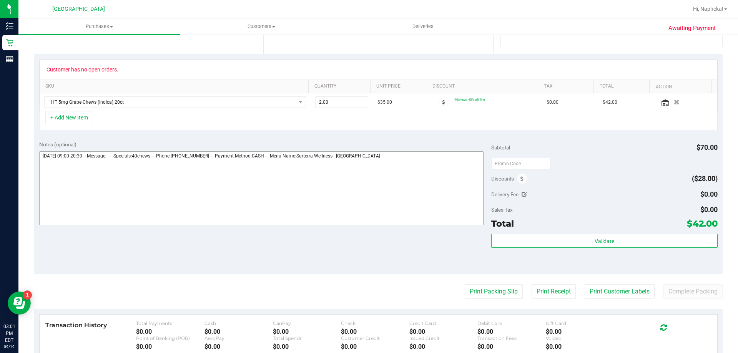
scroll to position [154, 0]
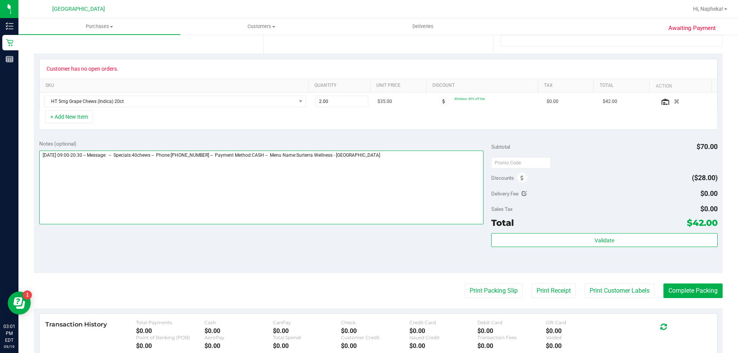
click at [404, 159] on textarea at bounding box center [261, 188] width 444 height 74
click at [53, 168] on textarea at bounding box center [261, 188] width 444 height 74
click at [58, 167] on textarea at bounding box center [261, 188] width 444 height 74
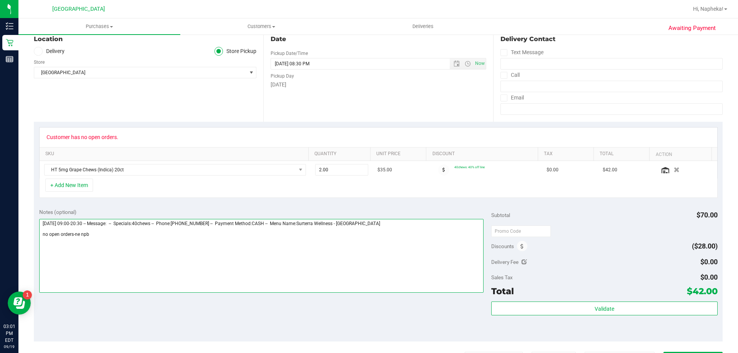
scroll to position [0, 0]
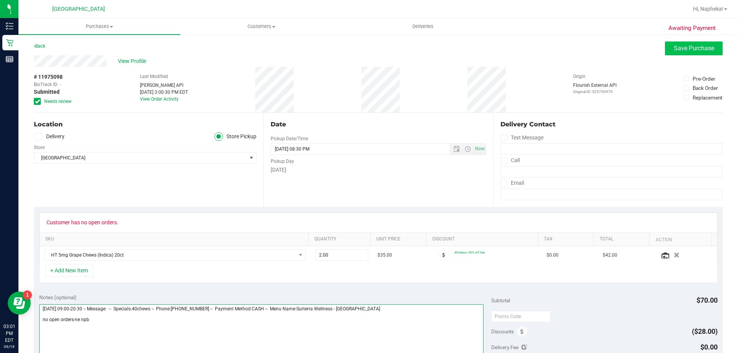
type textarea "Friday 09/19/2025 09:00-20:30 -- Message: -- Specials:40chews -- Phone:91762353…"
click at [676, 46] on span "Save Purchase" at bounding box center [693, 48] width 40 height 7
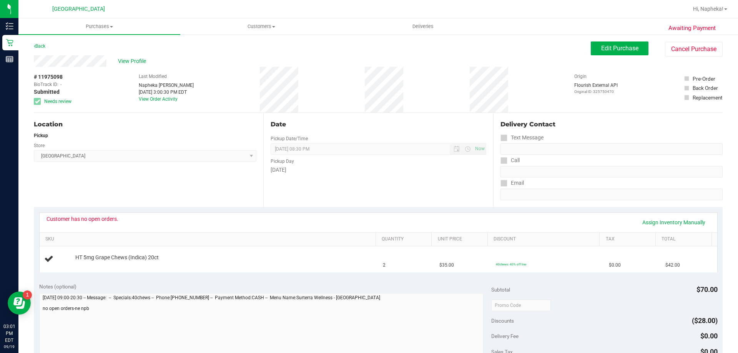
click at [129, 63] on span "View Profile" at bounding box center [133, 61] width 31 height 8
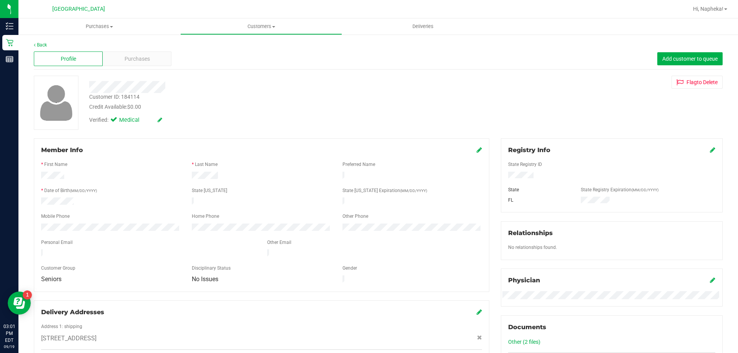
click at [124, 97] on div "Customer ID: 184114" at bounding box center [114, 97] width 50 height 8
copy div "184114"
click at [247, 126] on div "Verified: Medical" at bounding box center [258, 119] width 350 height 17
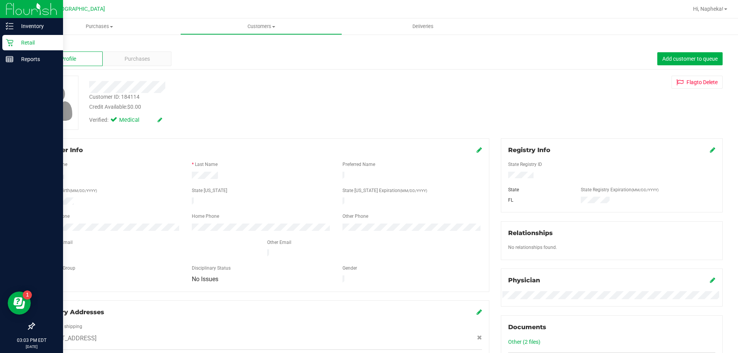
click at [15, 44] on p "Retail" at bounding box center [36, 42] width 46 height 9
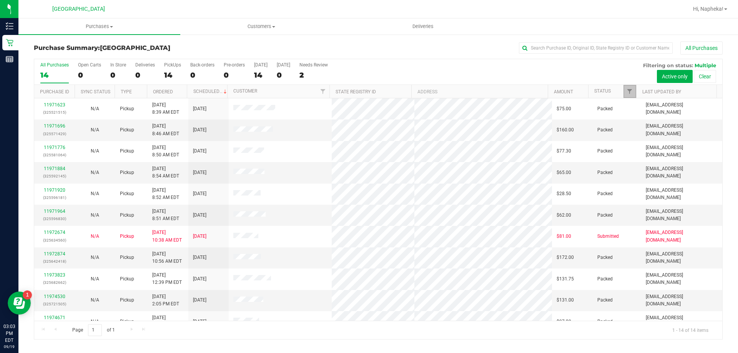
click at [629, 94] on span "Filter" at bounding box center [629, 91] width 6 height 6
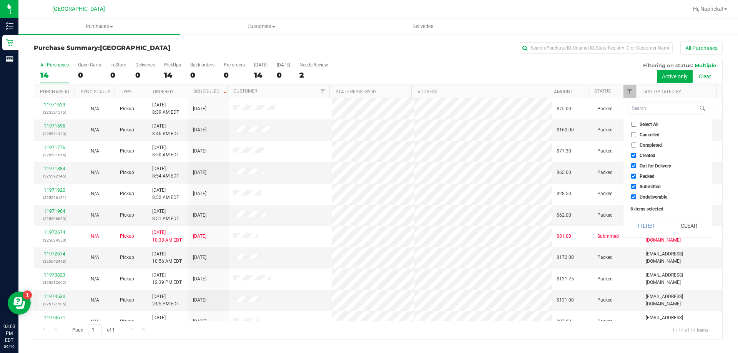
click at [643, 153] on span "Created" at bounding box center [647, 155] width 16 height 5
click at [636, 153] on input "Created" at bounding box center [633, 155] width 5 height 5
checkbox input "false"
click at [642, 166] on span "Out for Delivery" at bounding box center [654, 166] width 31 height 5
click at [636, 166] on input "Out for Delivery" at bounding box center [633, 165] width 5 height 5
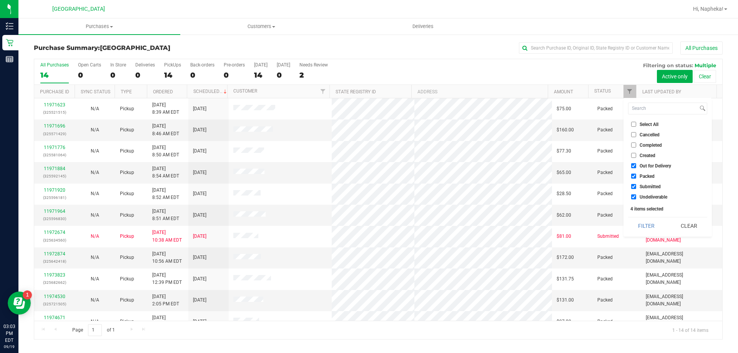
checkbox input "false"
click at [640, 176] on span "Packed" at bounding box center [646, 176] width 15 height 5
click at [636, 176] on input "Packed" at bounding box center [633, 176] width 5 height 5
checkbox input "false"
click at [640, 197] on span "Undeliverable" at bounding box center [653, 197] width 28 height 5
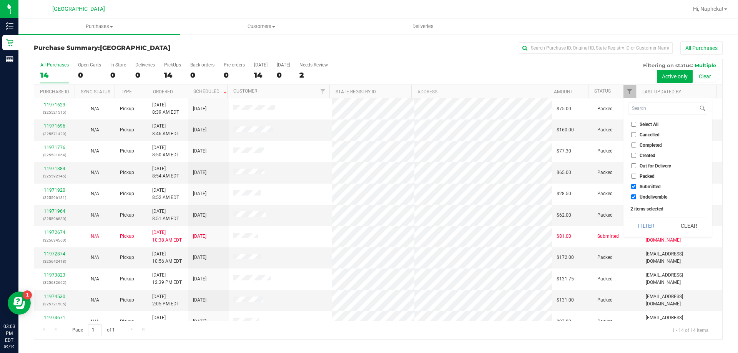
click at [636, 197] on input "Undeliverable" at bounding box center [633, 196] width 5 height 5
checkbox input "false"
click at [642, 226] on button "Filter" at bounding box center [646, 225] width 37 height 17
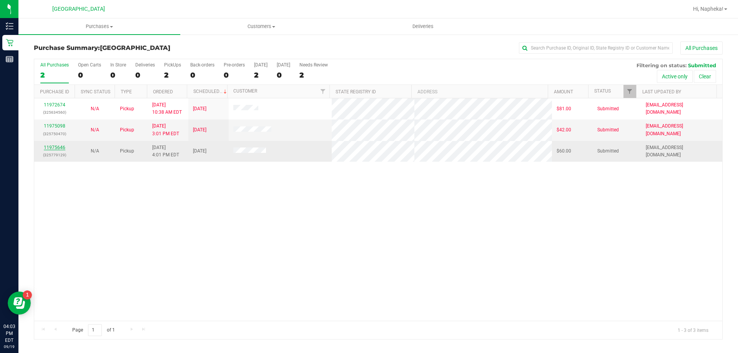
click at [55, 146] on link "11975646" at bounding box center [55, 147] width 22 height 5
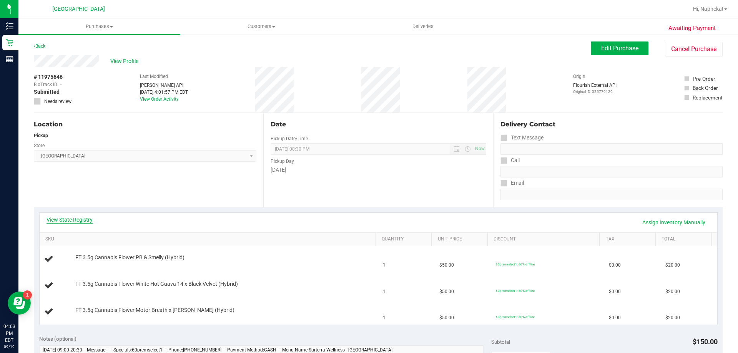
click at [82, 219] on link "View State Registry" at bounding box center [69, 220] width 46 height 8
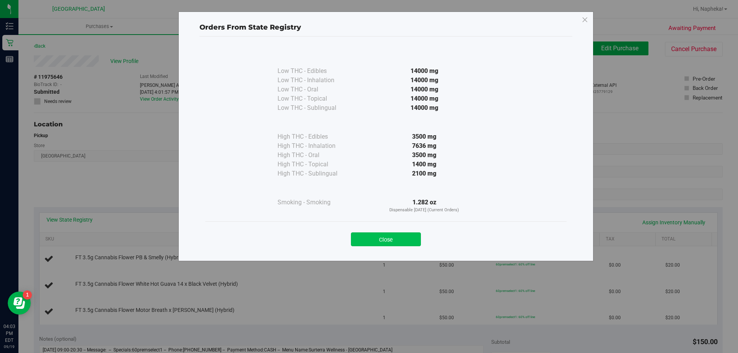
click at [408, 236] on button "Close" at bounding box center [386, 239] width 70 height 14
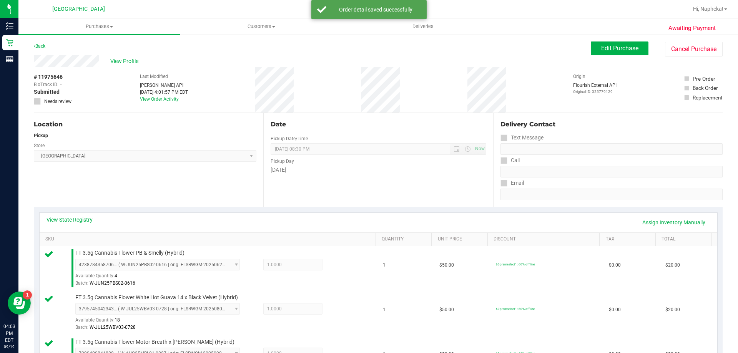
scroll to position [192, 0]
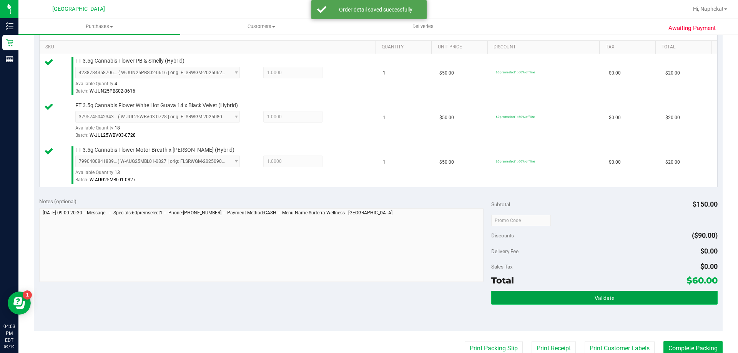
click at [642, 302] on button "Validate" at bounding box center [604, 298] width 226 height 14
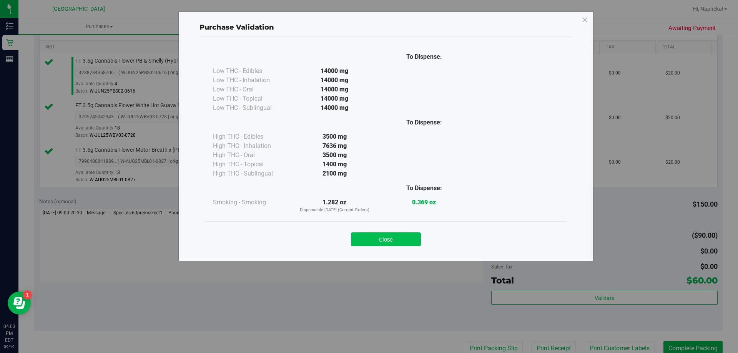
click at [386, 242] on button "Close" at bounding box center [386, 239] width 70 height 14
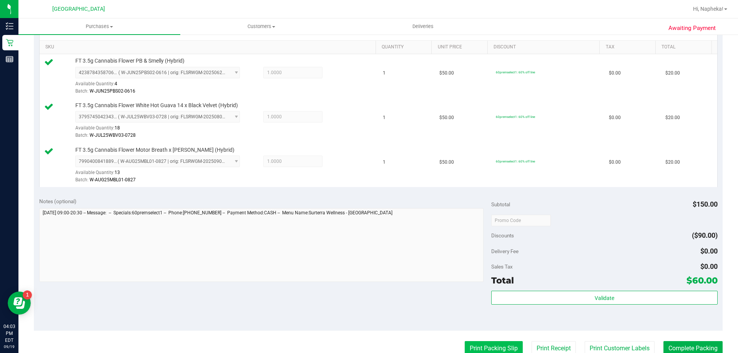
click at [472, 343] on button "Print Packing Slip" at bounding box center [493, 348] width 58 height 15
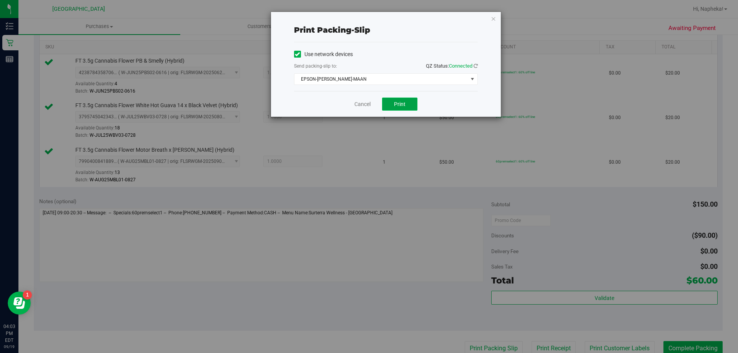
click at [403, 106] on span "Print" at bounding box center [400, 104] width 12 height 6
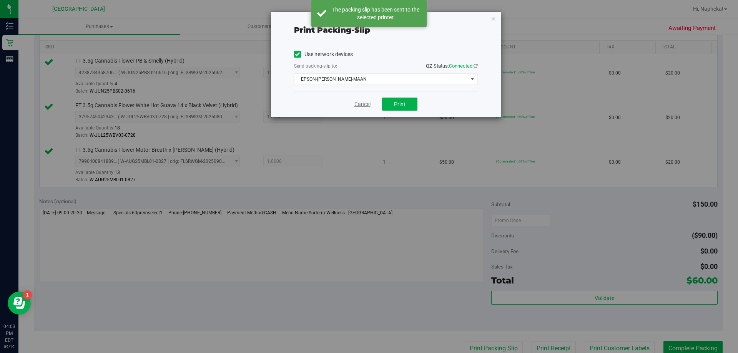
click at [361, 107] on link "Cancel" at bounding box center [362, 104] width 16 height 8
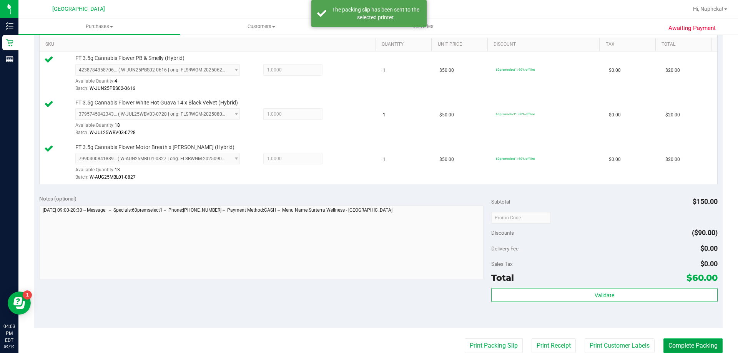
click at [704, 344] on button "Complete Packing" at bounding box center [692, 345] width 59 height 15
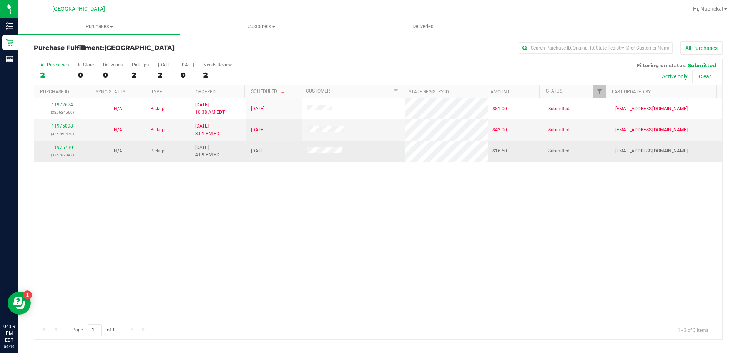
click at [65, 148] on link "11975730" at bounding box center [62, 147] width 22 height 5
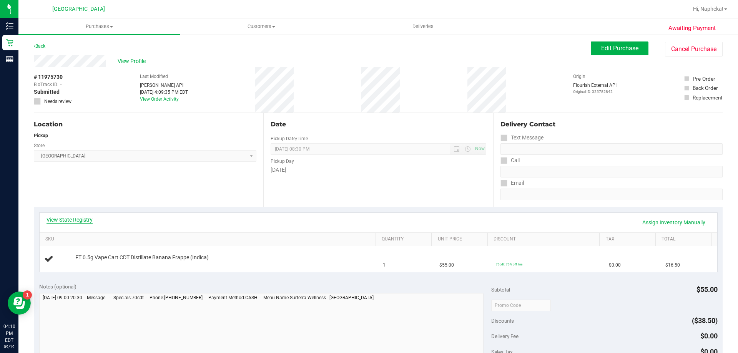
click at [78, 220] on link "View State Registry" at bounding box center [69, 220] width 46 height 8
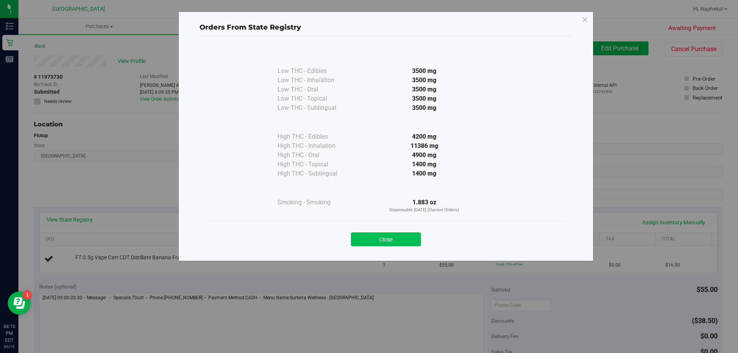
click at [384, 240] on button "Close" at bounding box center [386, 239] width 70 height 14
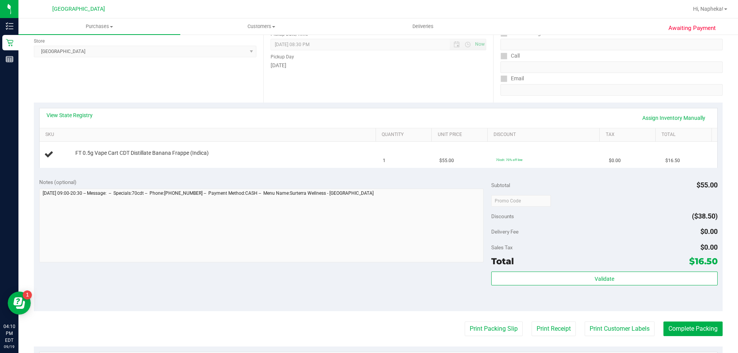
scroll to position [115, 0]
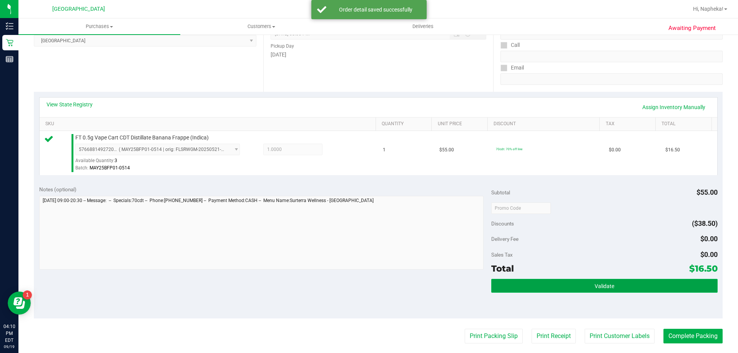
click at [567, 282] on button "Validate" at bounding box center [604, 286] width 226 height 14
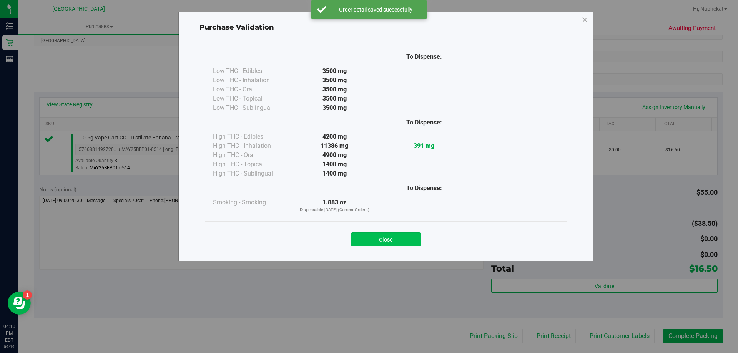
click at [390, 243] on button "Close" at bounding box center [386, 239] width 70 height 14
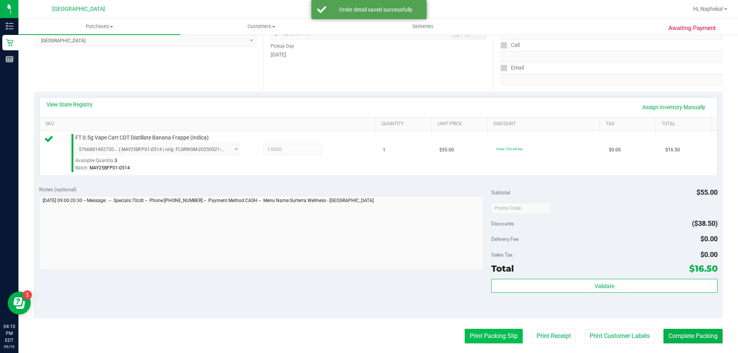
click at [483, 337] on button "Print Packing Slip" at bounding box center [493, 336] width 58 height 15
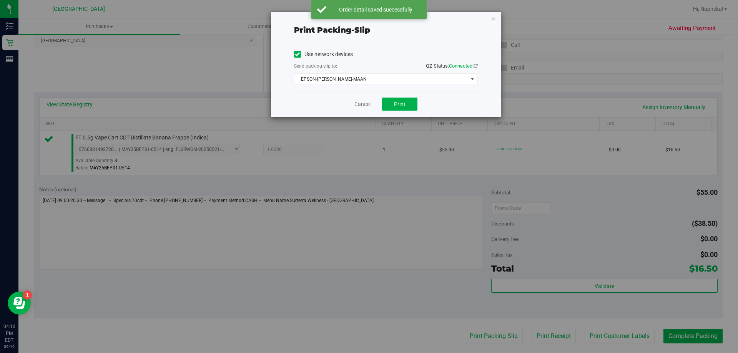
click at [407, 111] on div "Cancel Print" at bounding box center [386, 104] width 184 height 26
click at [399, 108] on button "Print" at bounding box center [399, 104] width 35 height 13
click at [364, 107] on link "Cancel" at bounding box center [362, 104] width 16 height 8
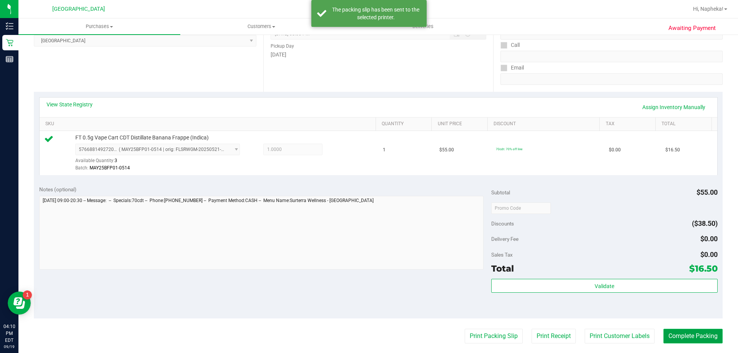
click at [708, 331] on button "Complete Packing" at bounding box center [692, 336] width 59 height 15
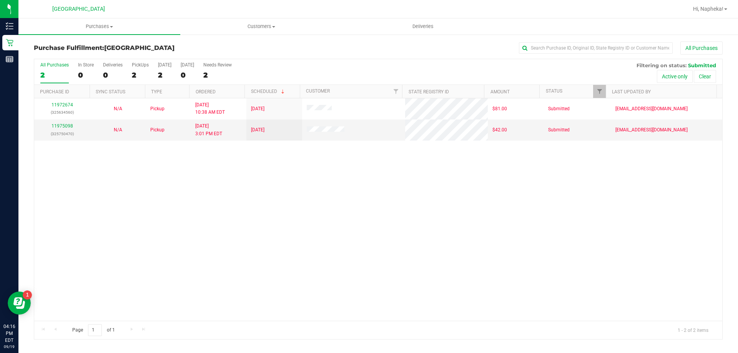
click at [221, 222] on div "11972674 (325634560) N/A Pickup 9/19/2025 10:38 AM EDT 9/19/2025 $81.00 Submitt…" at bounding box center [378, 209] width 688 height 222
click at [63, 127] on link "11975098" at bounding box center [62, 125] width 22 height 5
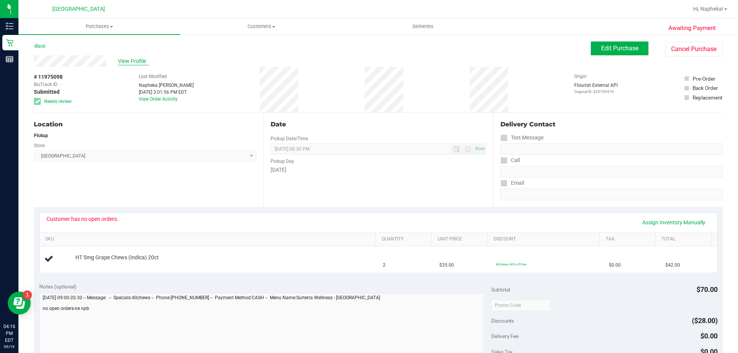
click at [128, 59] on span "View Profile" at bounding box center [133, 61] width 31 height 8
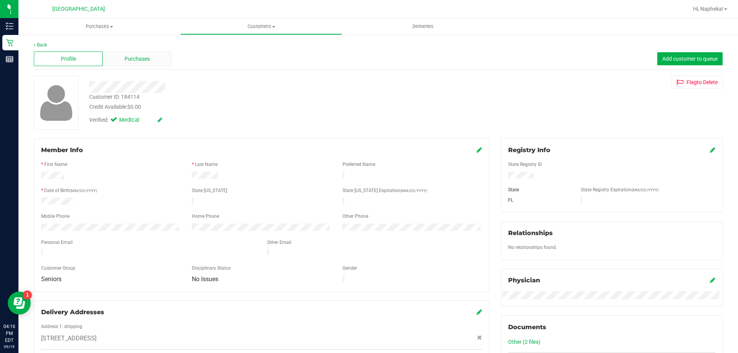
click at [131, 56] on span "Purchases" at bounding box center [136, 59] width 25 height 8
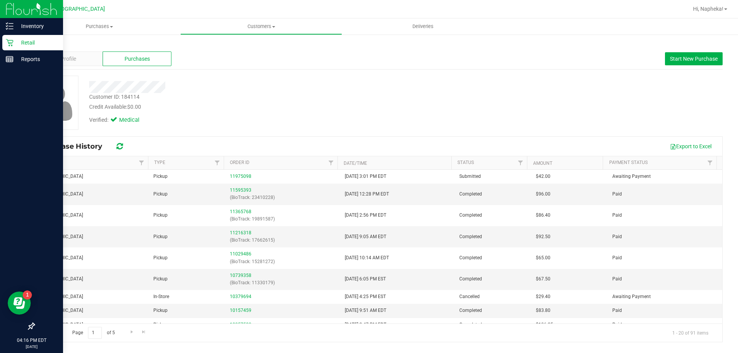
click at [15, 40] on p "Retail" at bounding box center [36, 42] width 46 height 9
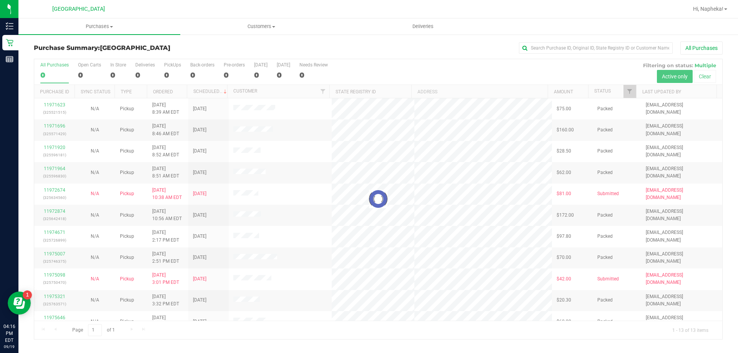
click at [628, 93] on div at bounding box center [378, 199] width 688 height 280
click at [628, 90] on div at bounding box center [378, 199] width 688 height 280
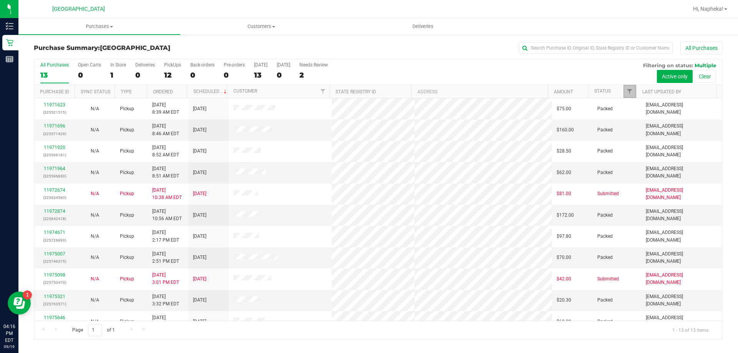
click at [628, 90] on span "Filter" at bounding box center [629, 91] width 6 height 6
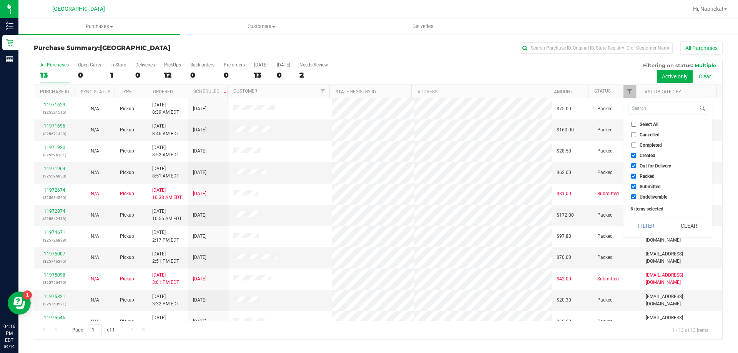
click at [638, 156] on label "Created" at bounding box center [643, 155] width 24 height 5
click at [636, 156] on input "Created" at bounding box center [633, 155] width 5 height 5
checkbox input "false"
click at [641, 166] on span "Out for Delivery" at bounding box center [654, 166] width 31 height 5
click at [636, 166] on input "Out for Delivery" at bounding box center [633, 165] width 5 height 5
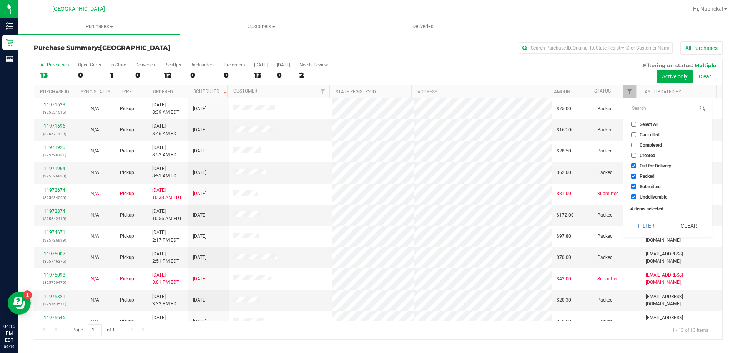
checkbox input "false"
click at [641, 176] on span "Packed" at bounding box center [646, 176] width 15 height 5
click at [636, 176] on input "Packed" at bounding box center [633, 176] width 5 height 5
checkbox input "false"
click at [641, 199] on span "Undeliverable" at bounding box center [653, 197] width 28 height 5
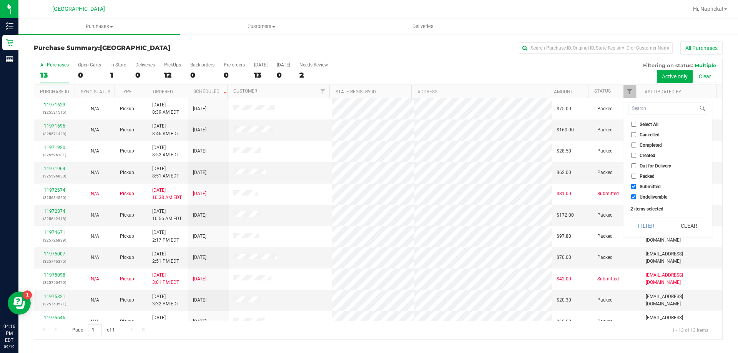
click at [636, 199] on input "Undeliverable" at bounding box center [633, 196] width 5 height 5
checkbox input "false"
click at [644, 234] on button "Filter" at bounding box center [646, 225] width 37 height 17
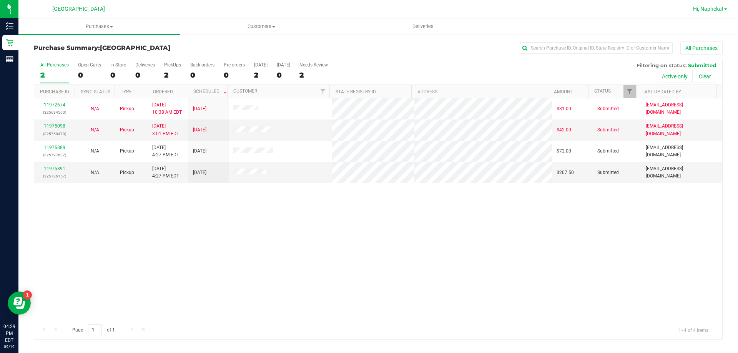
click at [703, 12] on span "Hi, Napheka!" at bounding box center [708, 9] width 30 height 6
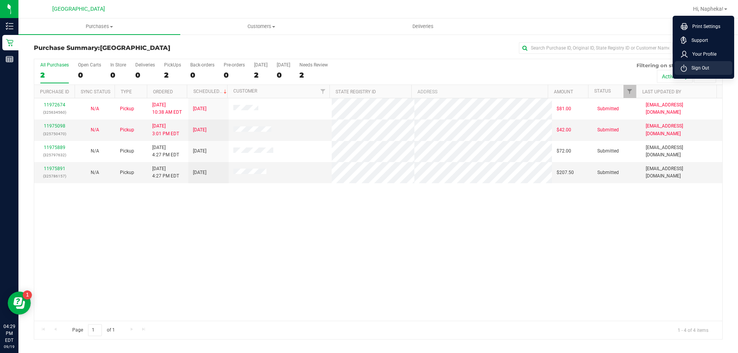
click at [684, 65] on icon at bounding box center [683, 68] width 6 height 7
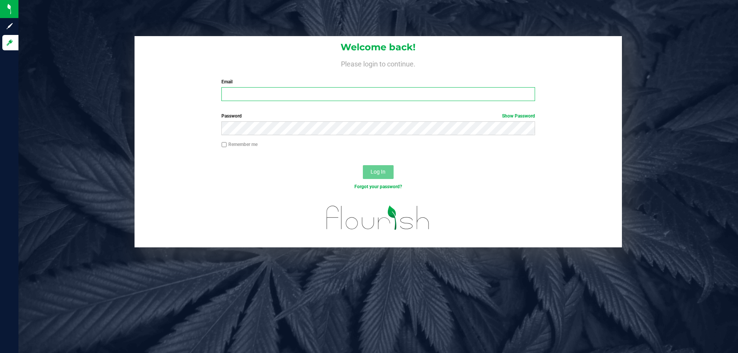
click at [245, 93] on input "Email" at bounding box center [377, 94] width 313 height 14
type input "arice@liveparallel.com"
click at [363, 165] on button "Log In" at bounding box center [378, 172] width 31 height 14
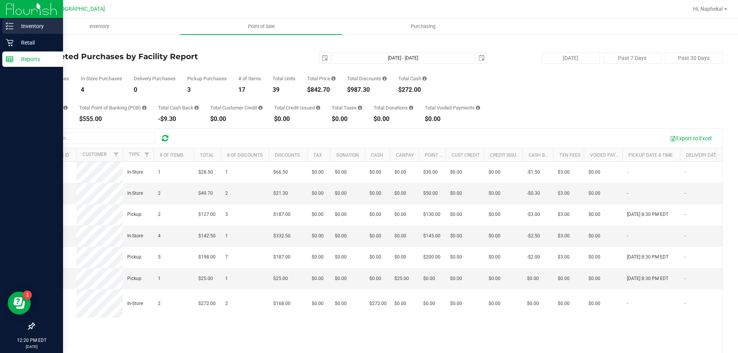
click at [23, 26] on p "Inventory" at bounding box center [36, 26] width 46 height 9
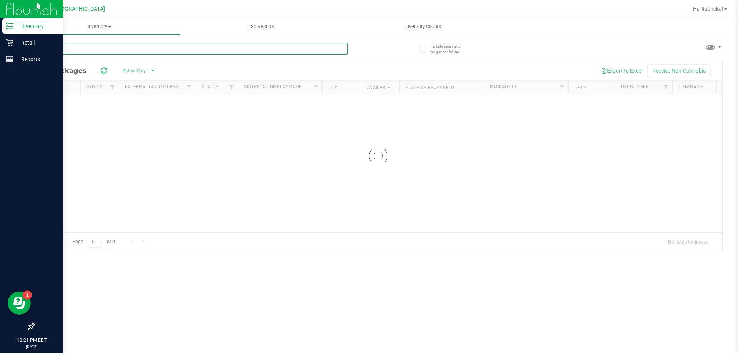
click at [151, 51] on div "Inventory All packages All inventory Waste log Lab Results Inventory Counts" at bounding box center [377, 185] width 719 height 335
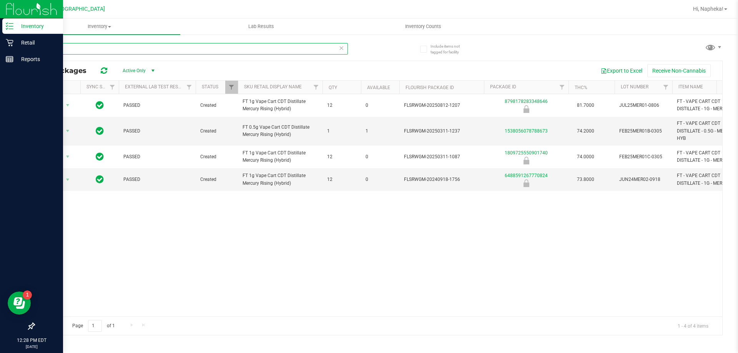
type input "mer"
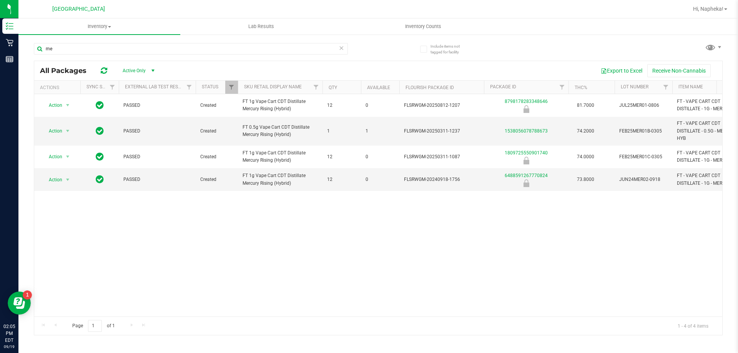
type input "m"
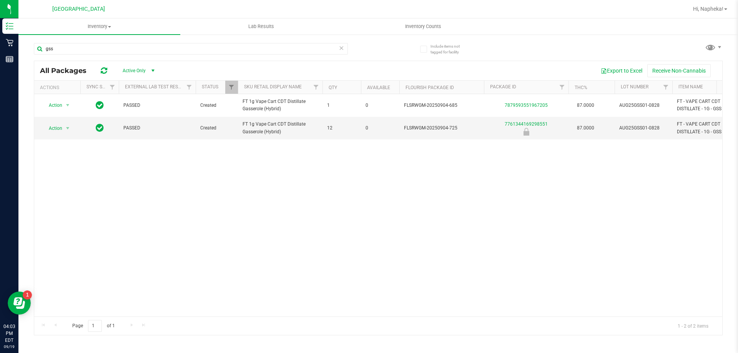
type input "gss"
